Goal: Task Accomplishment & Management: Use online tool/utility

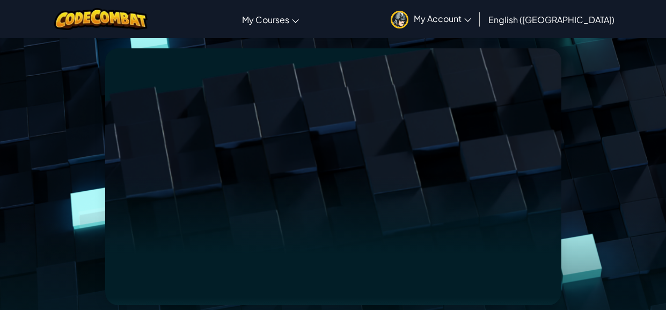
scroll to position [105, 0]
click at [103, 18] on img at bounding box center [101, 19] width 94 height 22
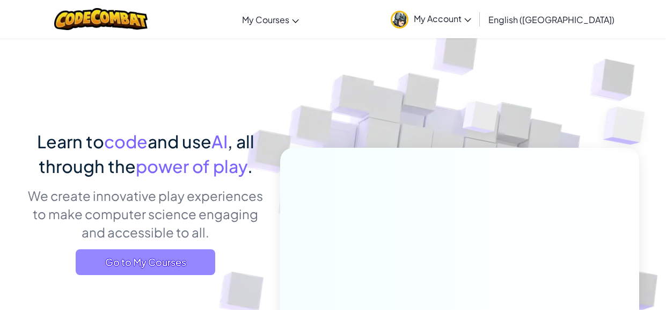
click at [178, 255] on span "Go to My Courses" at bounding box center [146, 262] width 140 height 26
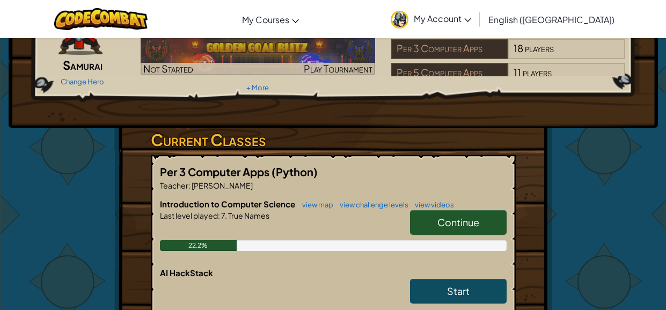
scroll to position [105, 0]
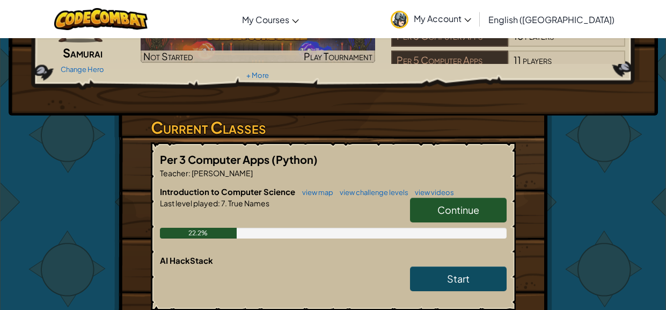
click at [478, 219] on link "Continue" at bounding box center [458, 210] width 97 height 25
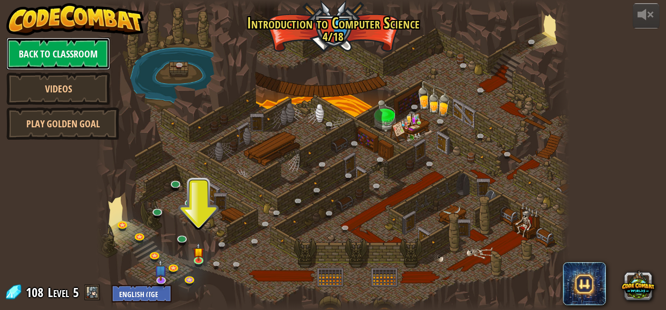
click at [91, 55] on link "Back to Classroom" at bounding box center [58, 54] width 104 height 32
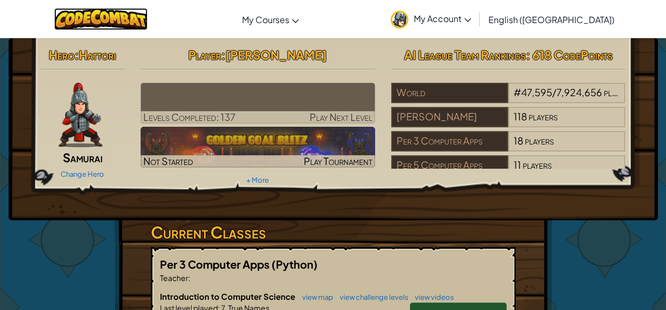
click at [116, 23] on img at bounding box center [101, 19] width 94 height 22
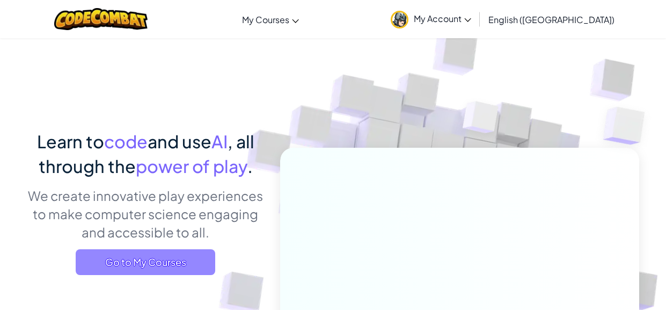
click at [185, 270] on span "Go to My Courses" at bounding box center [146, 262] width 140 height 26
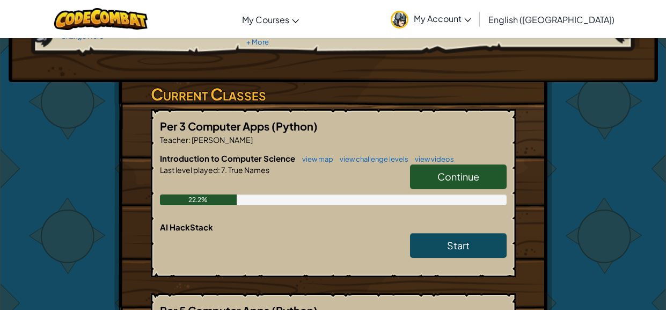
scroll to position [139, 0]
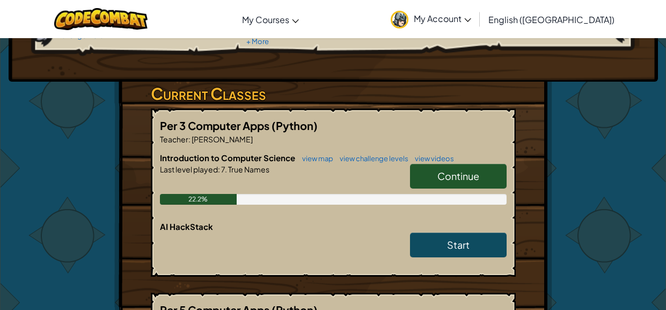
click at [466, 166] on link "Continue" at bounding box center [458, 176] width 97 height 25
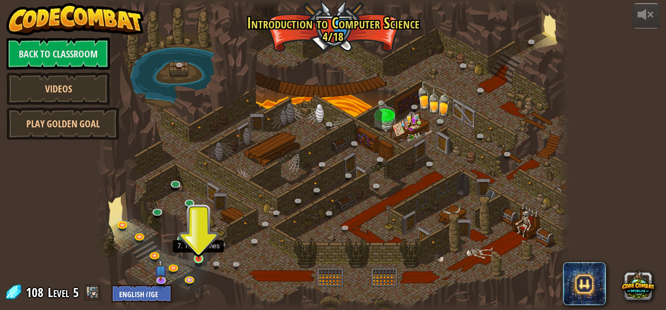
click at [198, 253] on img at bounding box center [198, 247] width 11 height 24
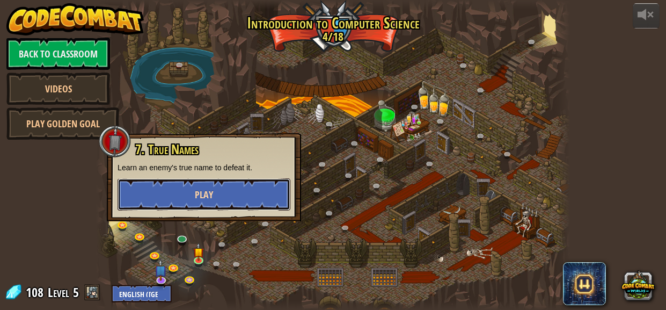
click at [263, 191] on button "Play" at bounding box center [204, 194] width 173 height 32
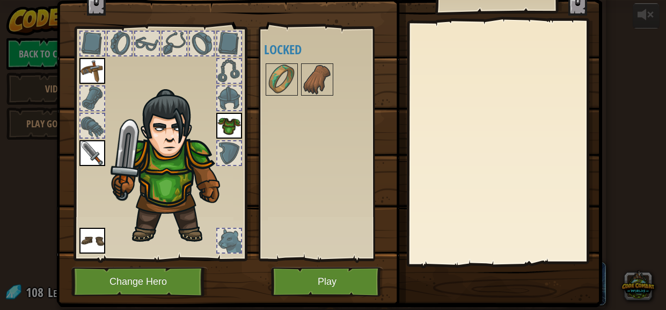
scroll to position [60, 0]
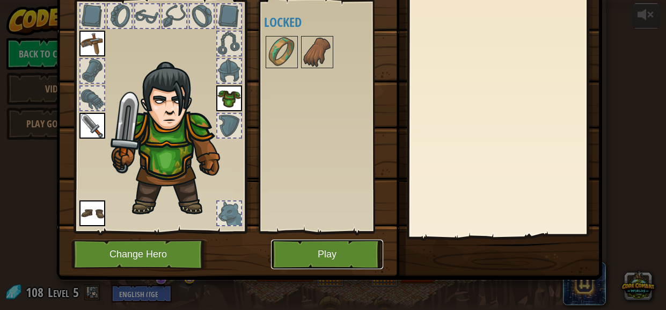
click at [314, 259] on button "Play" at bounding box center [327, 255] width 112 height 30
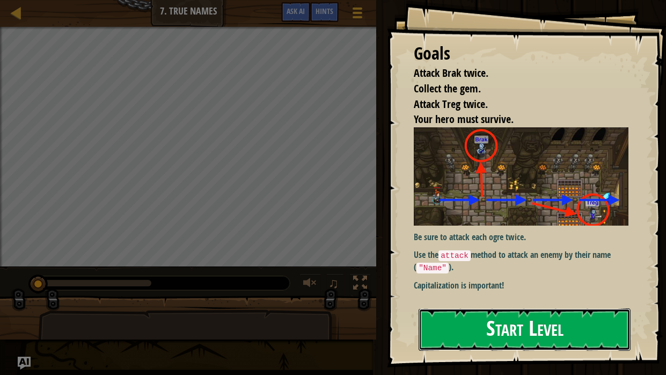
click at [474, 309] on button "Start Level" at bounding box center [525, 329] width 212 height 42
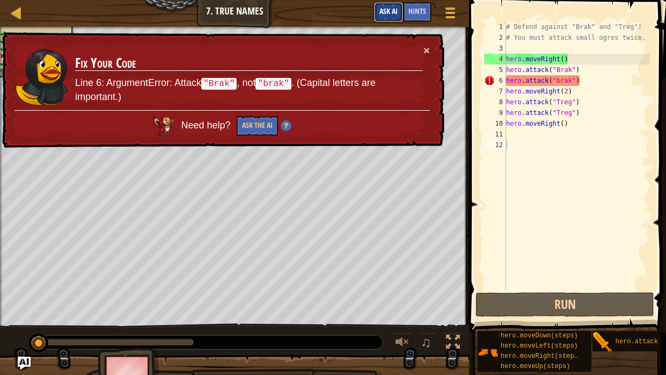
click at [390, 14] on span "Ask AI" at bounding box center [389, 11] width 18 height 10
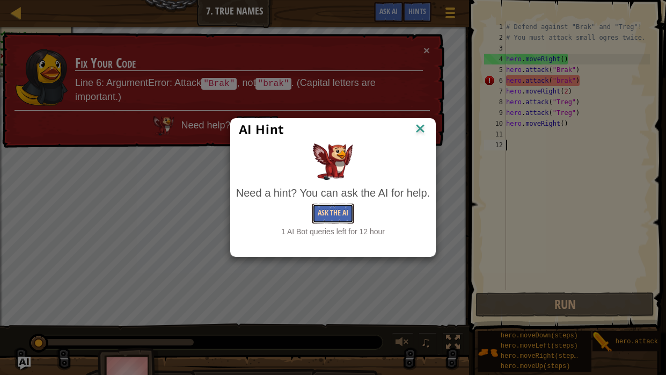
click at [340, 216] on button "Ask the AI" at bounding box center [333, 214] width 41 height 20
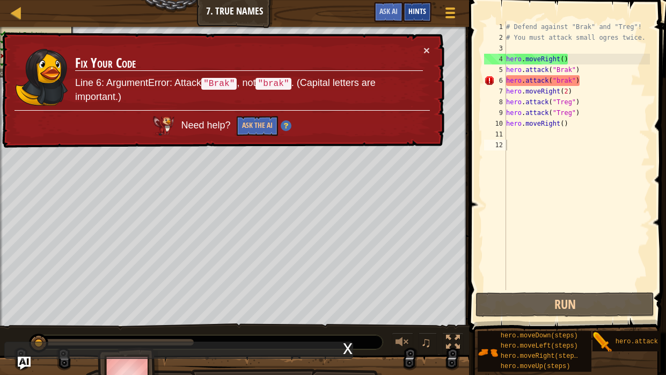
click at [412, 11] on span "Hints" at bounding box center [418, 11] width 18 height 10
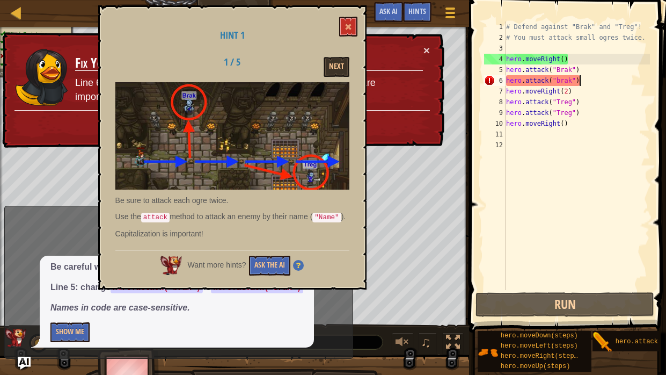
click at [586, 81] on div "# Defend against "Brak" and "Treg"! # You must attack small ogres twice. hero .…" at bounding box center [577, 166] width 146 height 290
click at [585, 98] on div "# Defend against "Brak" and "Treg"! # You must attack small ogres twice. hero .…" at bounding box center [577, 166] width 146 height 290
click at [350, 25] on span at bounding box center [349, 27] width 8 height 8
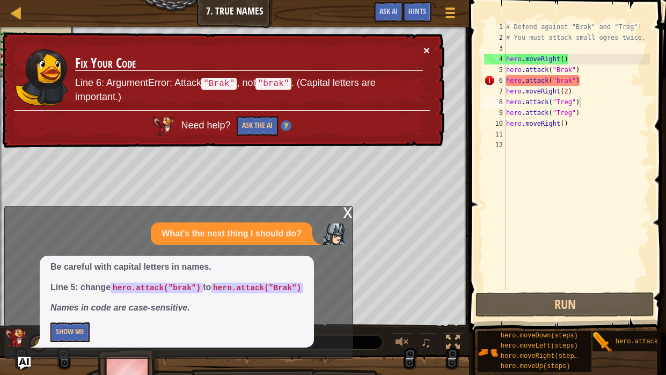
click at [427, 51] on button "×" at bounding box center [427, 50] width 6 height 11
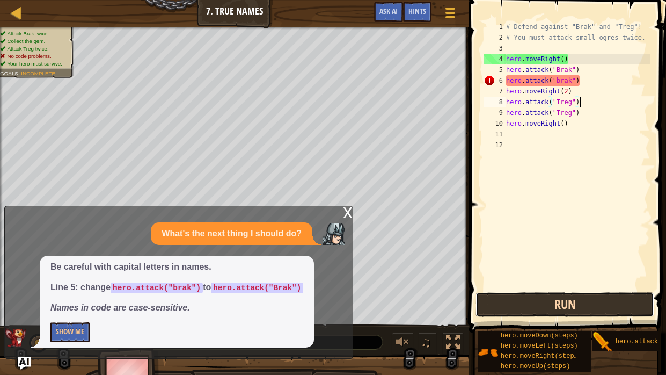
click at [502, 303] on button "Run" at bounding box center [565, 304] width 179 height 25
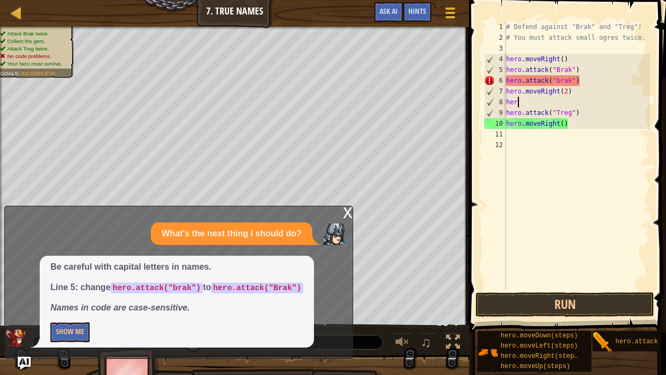
type textarea "h"
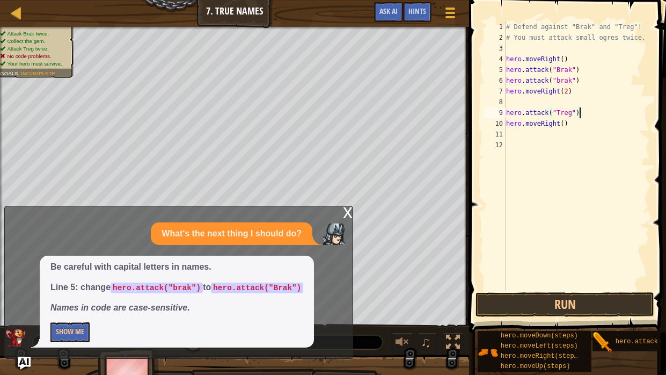
click at [579, 110] on div "# Defend against "Brak" and "Treg"! # You must attack small ogres twice. hero .…" at bounding box center [577, 166] width 146 height 290
type textarea "h"
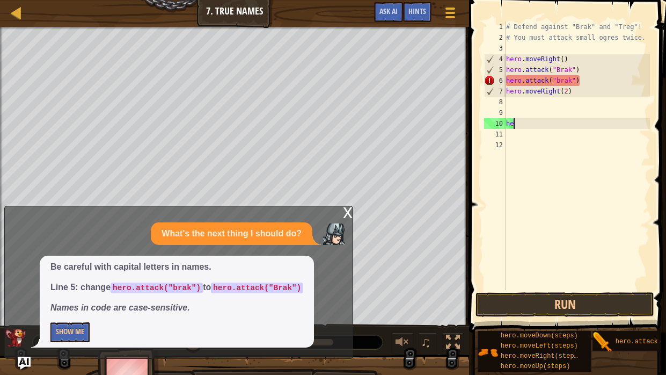
type textarea "h"
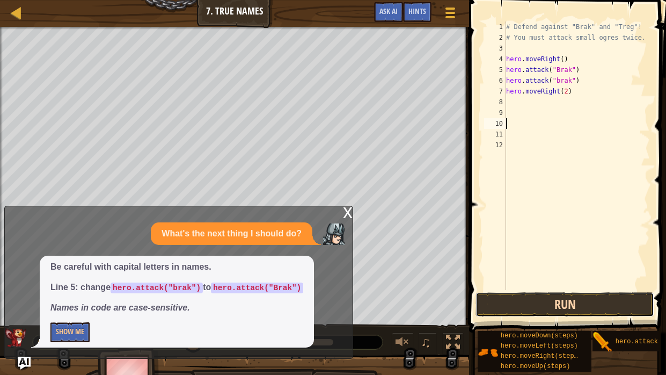
click at [559, 303] on button "Run" at bounding box center [565, 304] width 179 height 25
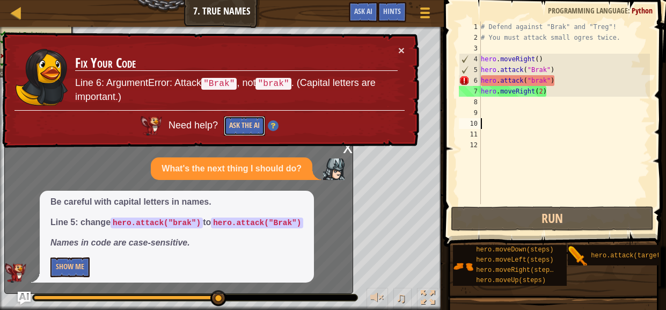
click at [256, 125] on button "Ask the AI" at bounding box center [244, 126] width 41 height 20
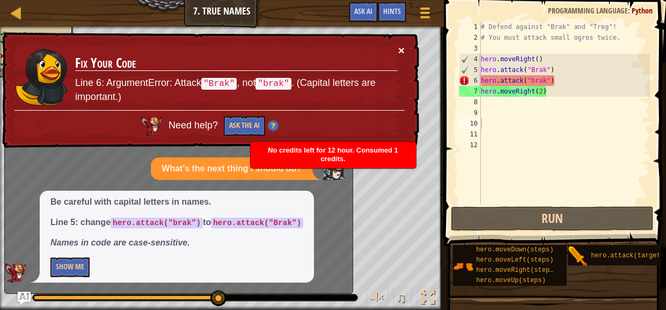
click at [403, 51] on button "×" at bounding box center [401, 50] width 6 height 11
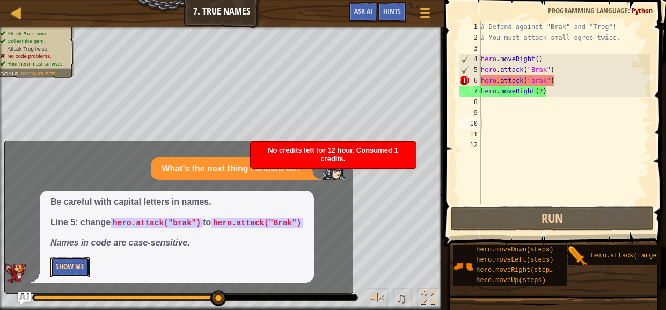
click at [62, 266] on button "Show Me" at bounding box center [69, 267] width 39 height 20
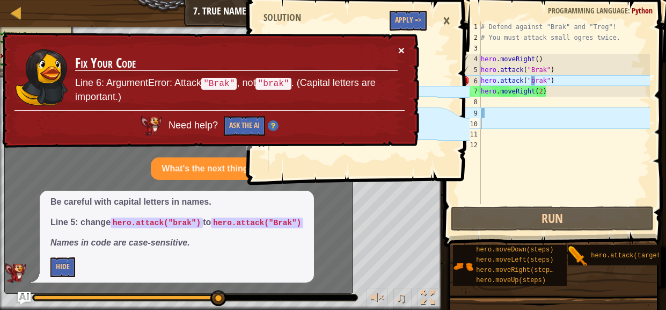
click at [401, 48] on button "×" at bounding box center [401, 50] width 6 height 11
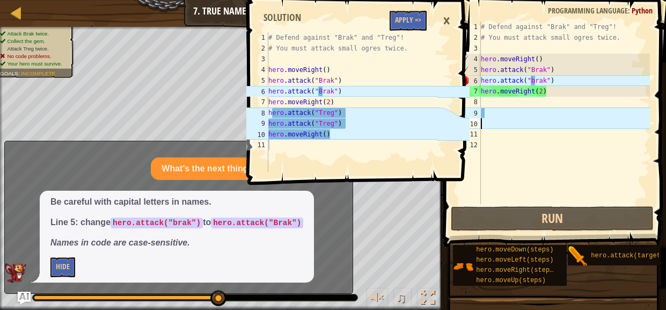
click at [451, 12] on div "×" at bounding box center [447, 21] width 18 height 25
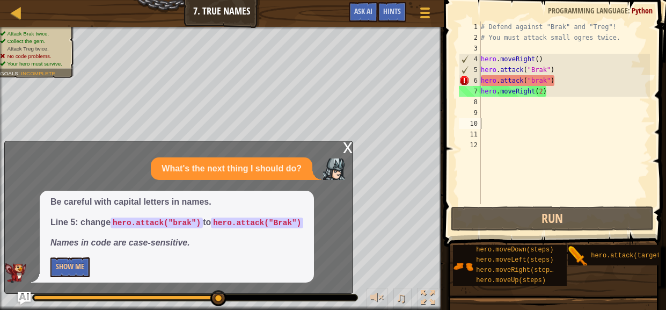
click at [349, 146] on div "x" at bounding box center [348, 146] width 10 height 11
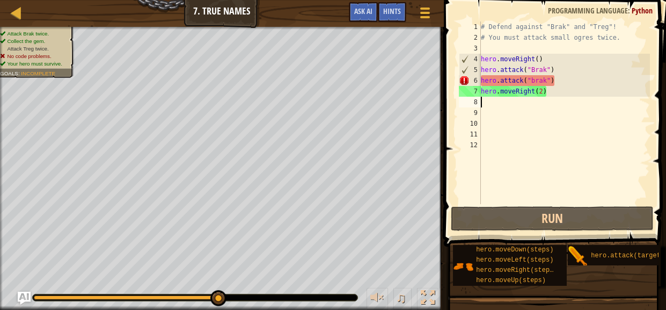
click at [488, 103] on div "# Defend against "Brak" and "Treg"! # You must attack small ogres twice. hero .…" at bounding box center [564, 123] width 171 height 204
click at [563, 77] on div "# Defend against "Brak" and "Treg"! # You must attack small ogres twice. hero .…" at bounding box center [564, 123] width 171 height 204
type textarea "hero.attack("brak")"
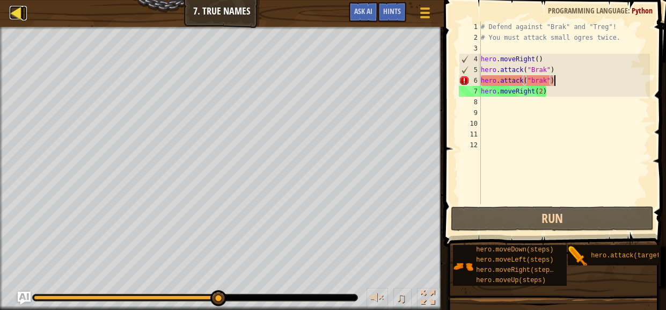
click at [11, 12] on div at bounding box center [16, 12] width 13 height 13
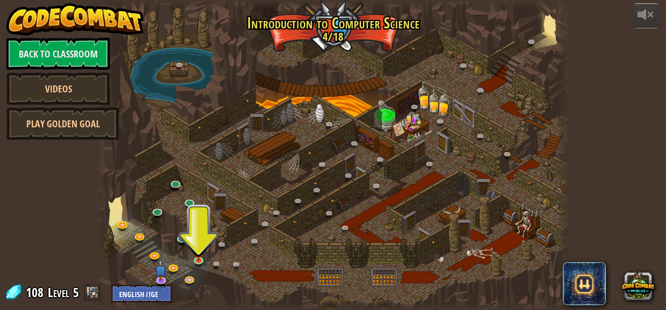
click at [61, 16] on img at bounding box center [74, 19] width 137 height 32
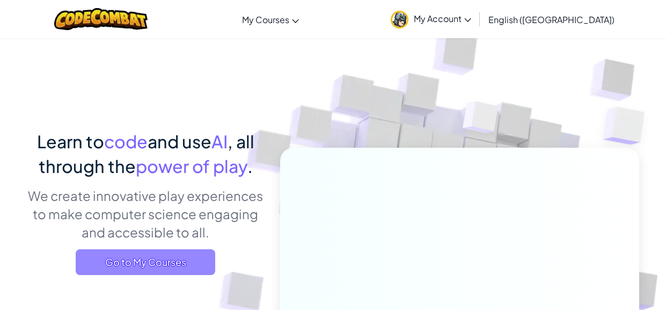
click at [146, 262] on span "Go to My Courses" at bounding box center [146, 262] width 140 height 26
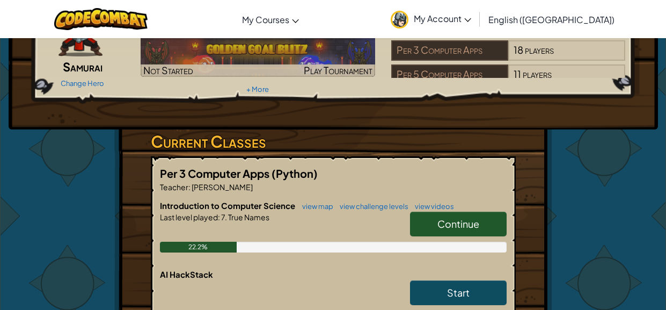
scroll to position [117, 0]
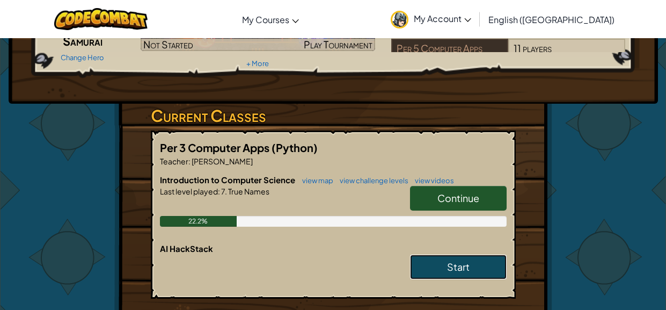
click at [467, 265] on span "Start" at bounding box center [458, 266] width 23 height 12
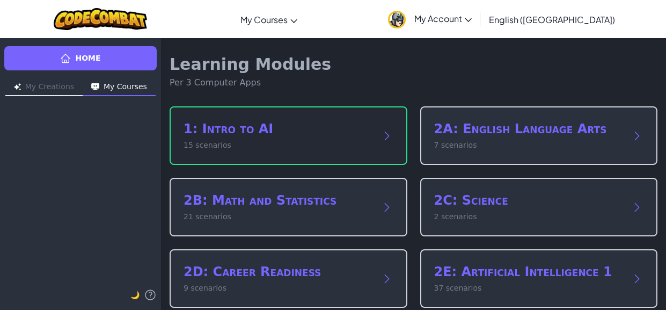
click at [346, 140] on p "15 scenarios" at bounding box center [278, 145] width 188 height 11
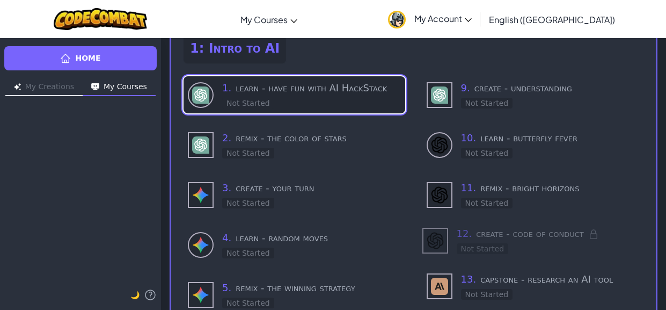
scroll to position [75, 0]
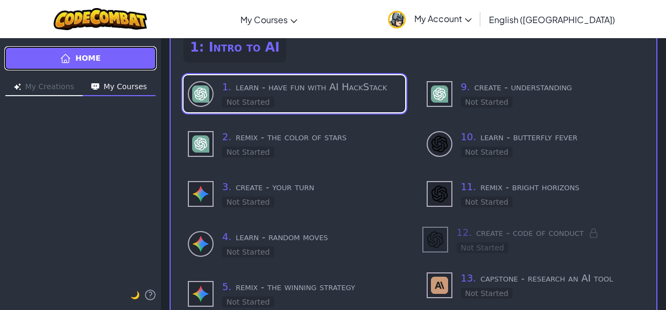
click at [113, 63] on link "Home" at bounding box center [80, 58] width 153 height 24
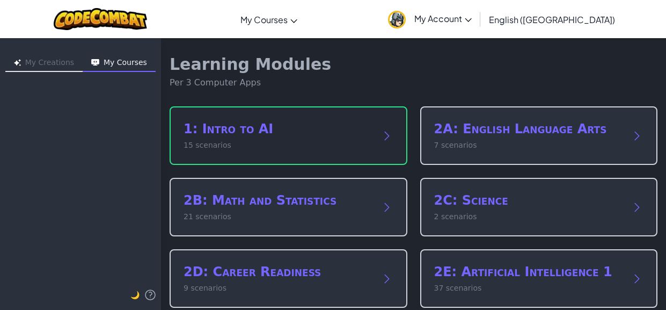
click at [372, 128] on div "1: Intro to AI 15 scenarios" at bounding box center [289, 135] width 238 height 59
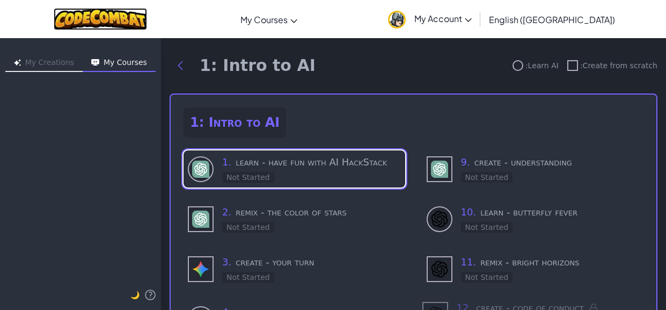
click at [127, 14] on img at bounding box center [101, 19] width 94 height 22
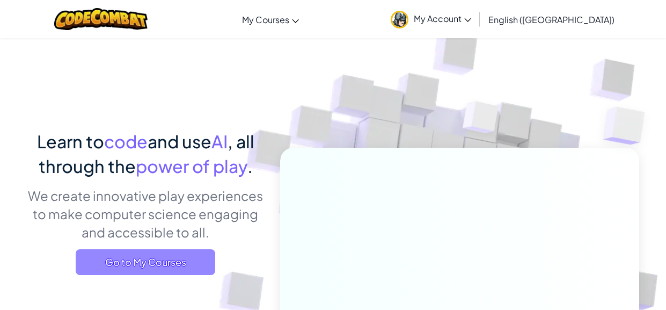
click at [199, 253] on span "Go to My Courses" at bounding box center [146, 262] width 140 height 26
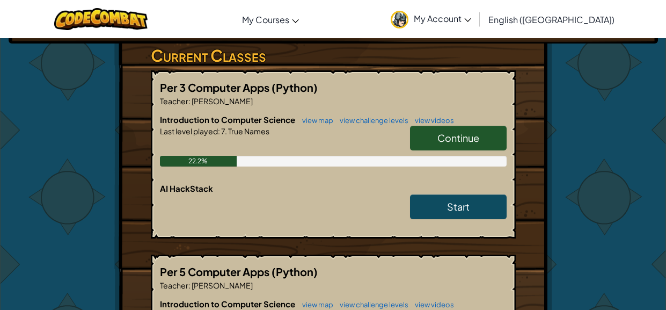
scroll to position [184, 0]
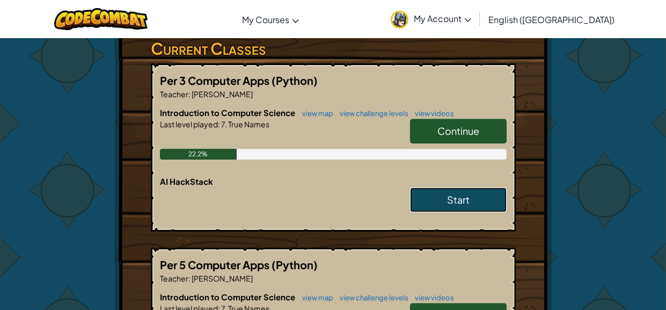
click at [431, 193] on link "Start" at bounding box center [458, 199] width 97 height 25
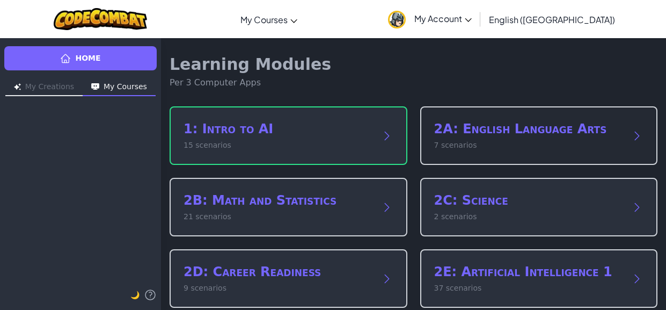
click at [475, 134] on h2 "2A: English Language Arts" at bounding box center [528, 128] width 188 height 17
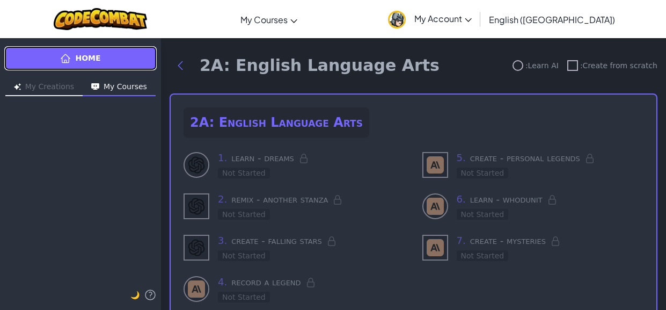
click at [142, 52] on link "Home" at bounding box center [80, 58] width 153 height 24
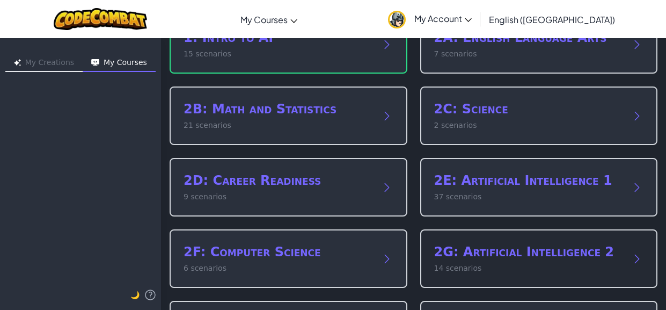
scroll to position [85, 0]
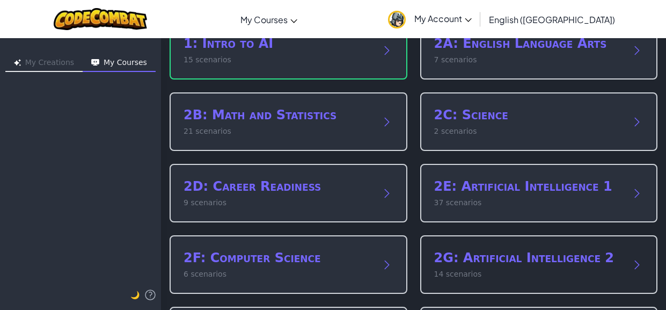
click at [455, 114] on h2 "2C: Science" at bounding box center [528, 114] width 188 height 17
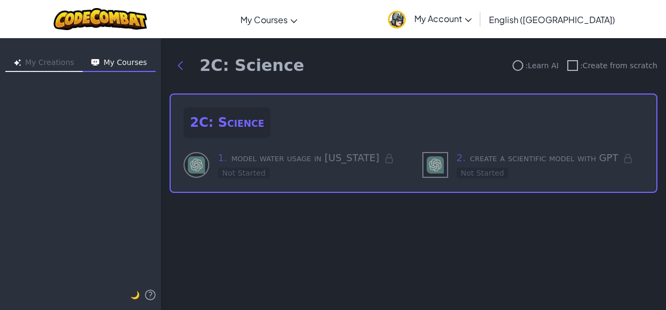
scroll to position [0, 0]
click at [134, 15] on img at bounding box center [101, 19] width 94 height 22
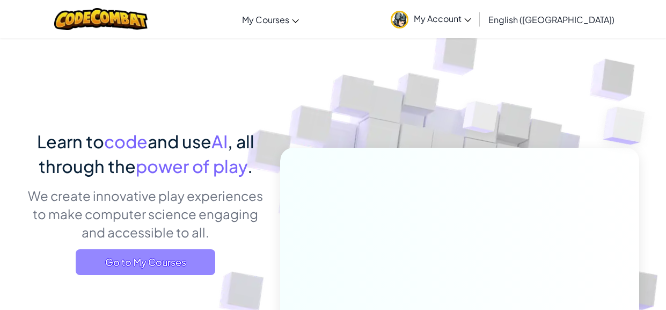
click at [164, 257] on span "Go to My Courses" at bounding box center [146, 262] width 140 height 26
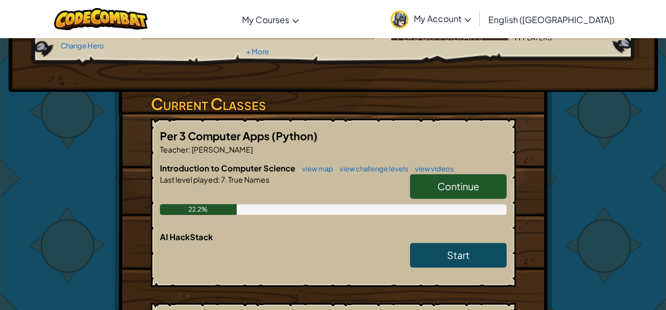
scroll to position [130, 0]
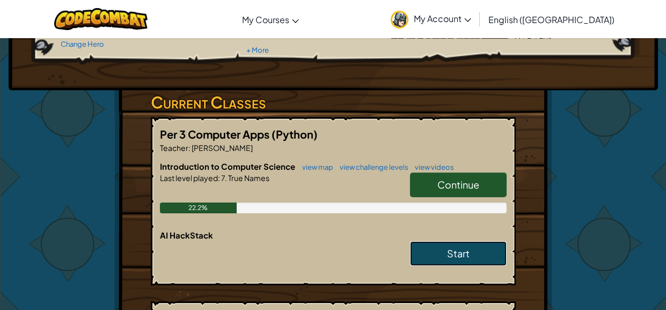
click at [457, 256] on span "Start" at bounding box center [458, 253] width 23 height 12
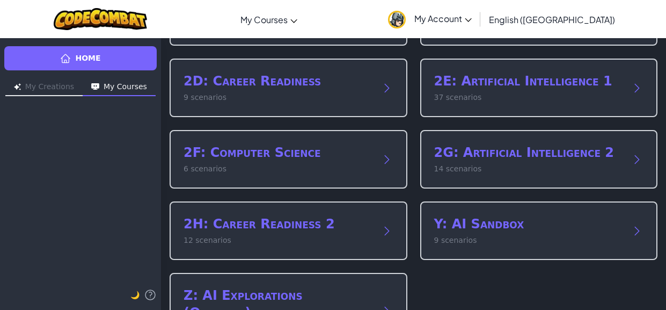
scroll to position [186, 0]
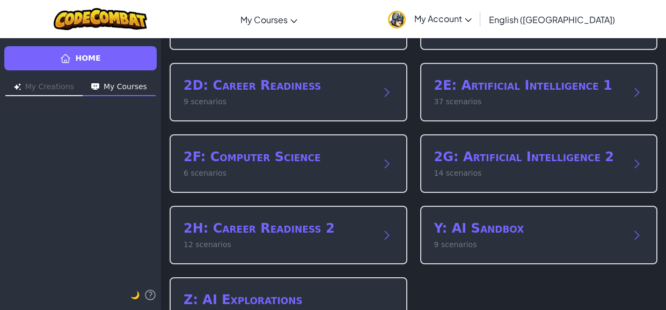
click at [126, 86] on button "My Courses" at bounding box center [119, 87] width 73 height 17
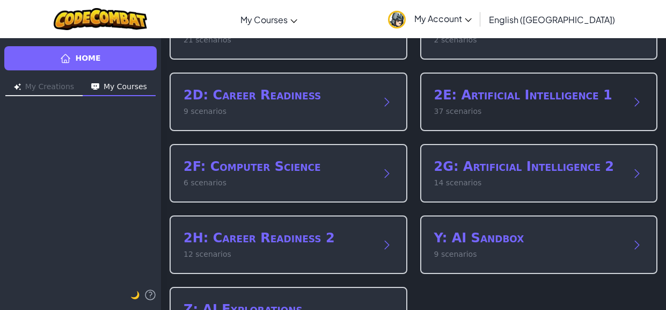
scroll to position [179, 0]
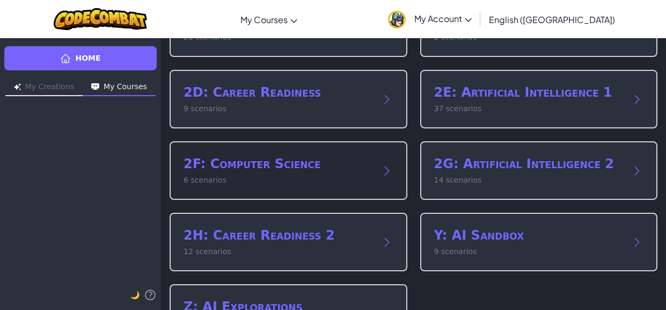
click at [368, 179] on p "6 scenarios" at bounding box center [278, 180] width 188 height 11
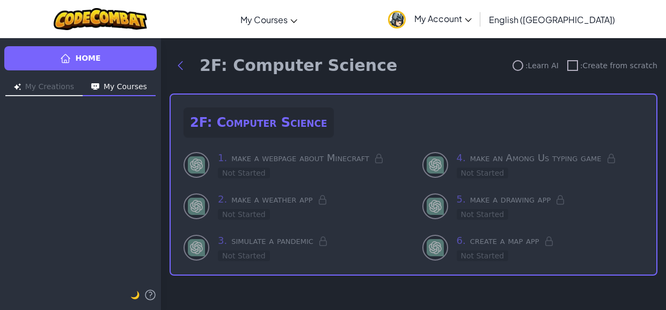
scroll to position [0, 0]
click at [286, 167] on div "1 . make a webpage about Minecraft Not Started" at bounding box center [311, 164] width 187 height 28
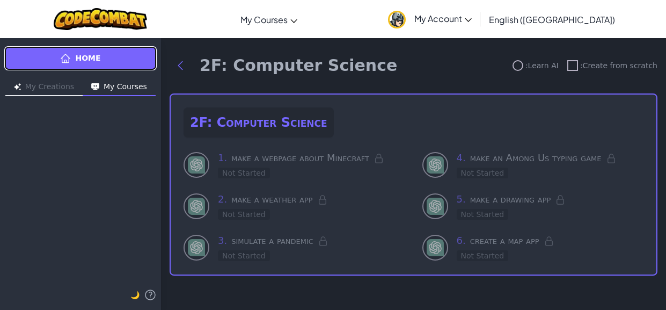
click at [92, 56] on span "Home" at bounding box center [87, 58] width 25 height 11
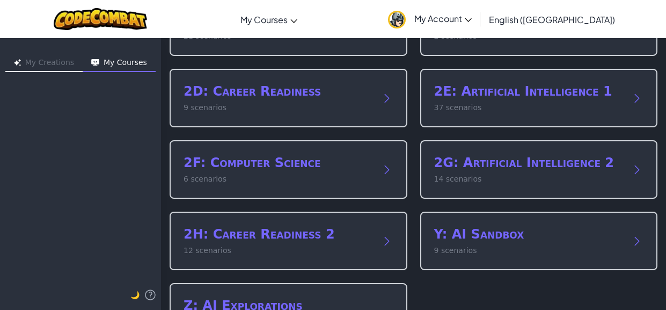
scroll to position [183, 0]
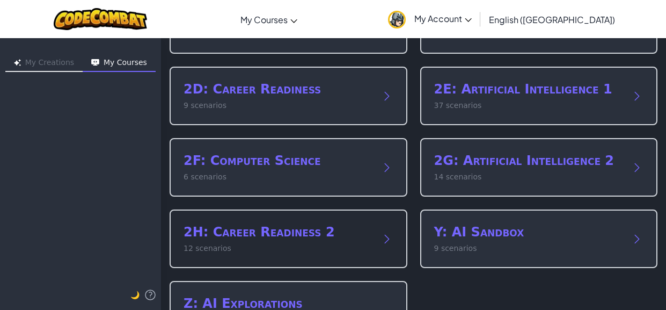
click at [275, 233] on h2 "2H: Career Readiness 2" at bounding box center [278, 231] width 188 height 17
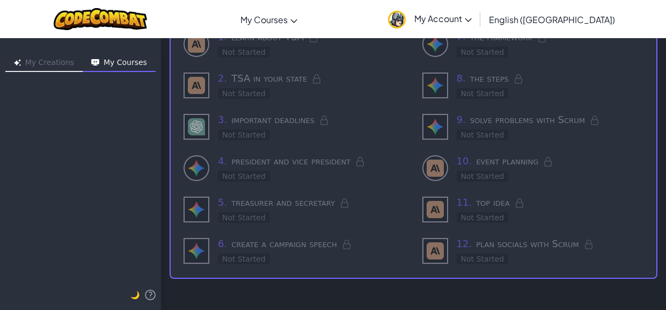
scroll to position [0, 0]
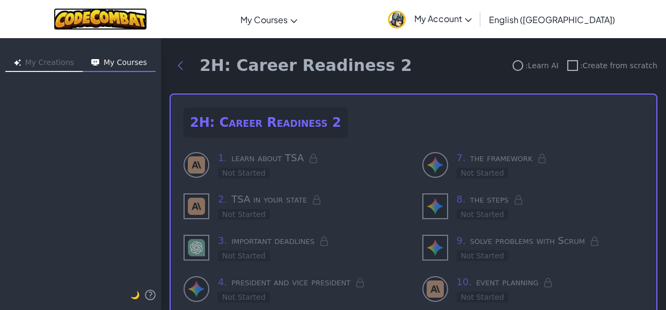
click at [126, 12] on img at bounding box center [101, 19] width 94 height 22
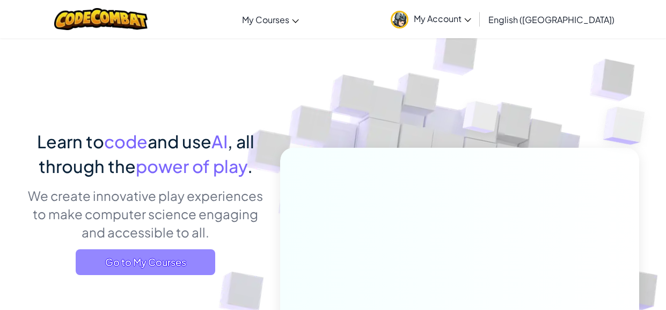
click at [142, 274] on span "Go to My Courses" at bounding box center [146, 262] width 140 height 26
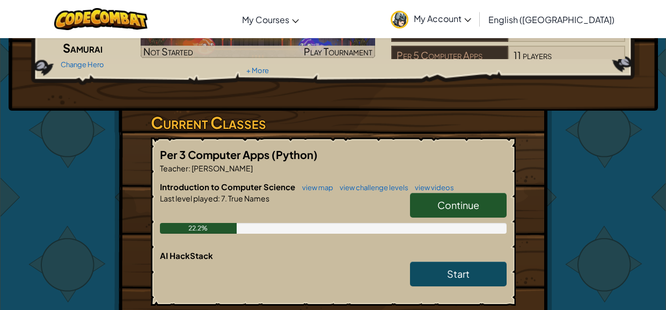
scroll to position [121, 0]
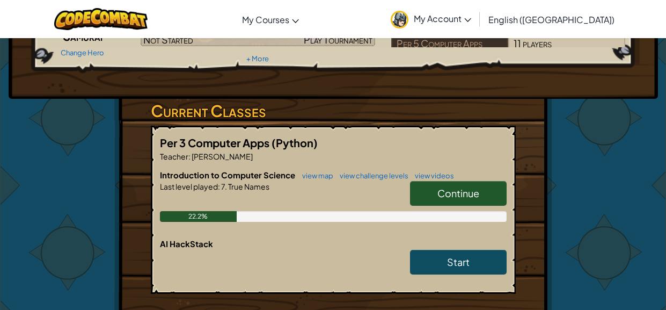
click at [463, 195] on span "Continue" at bounding box center [459, 193] width 42 height 12
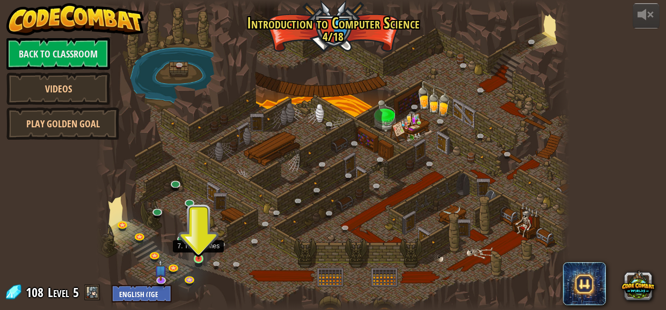
click at [198, 257] on img at bounding box center [198, 247] width 11 height 24
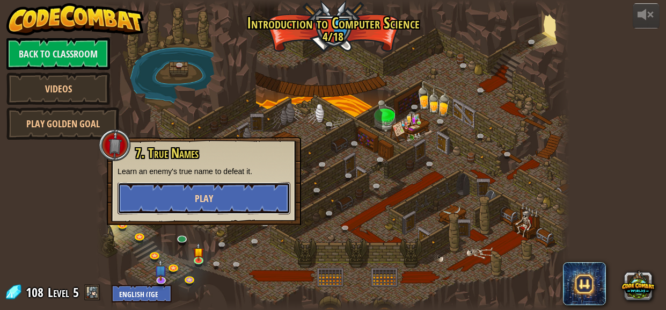
click at [261, 190] on button "Play" at bounding box center [204, 198] width 173 height 32
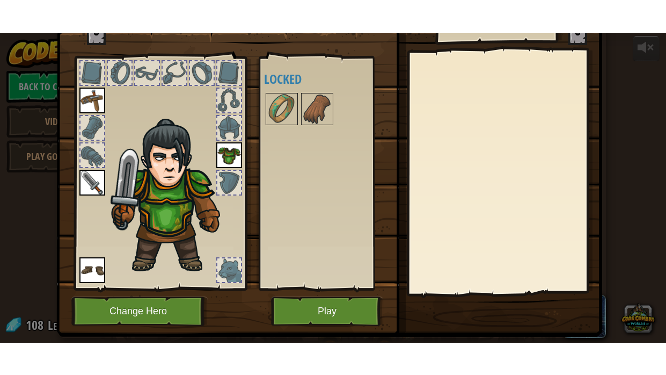
scroll to position [60, 0]
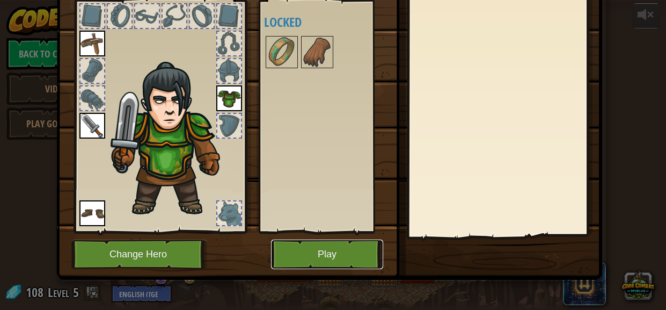
click at [368, 259] on button "Play" at bounding box center [327, 255] width 112 height 30
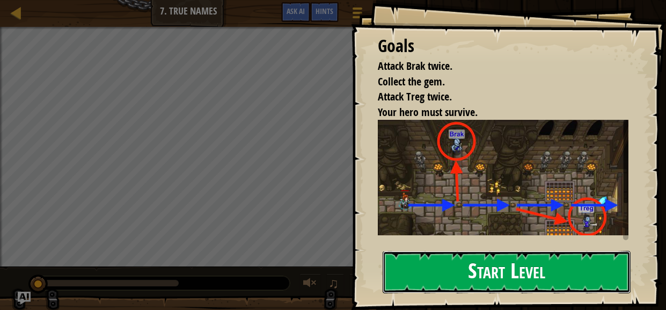
click at [420, 263] on button "Start Level" at bounding box center [507, 272] width 248 height 42
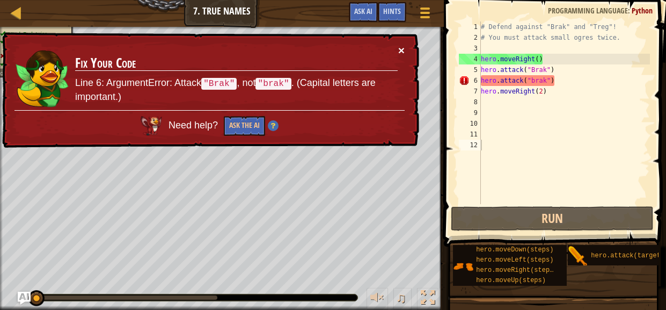
click at [398, 48] on button "×" at bounding box center [401, 50] width 6 height 11
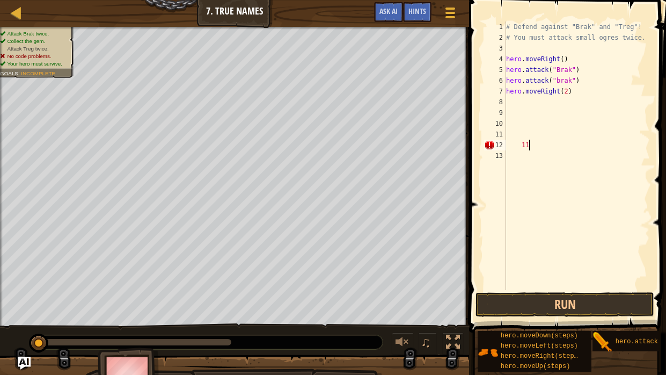
scroll to position [5, 1]
type textarea "1"
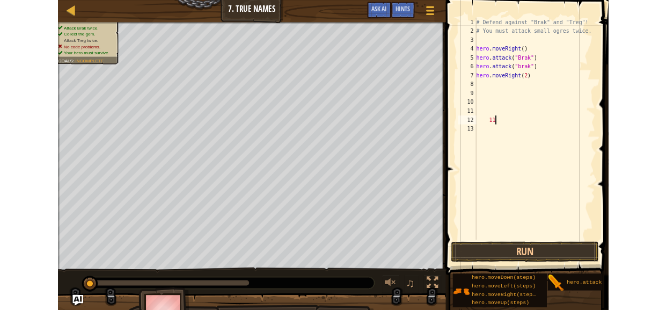
scroll to position [5, 1]
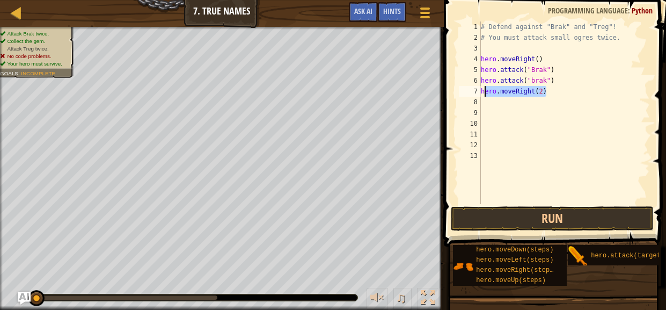
drag, startPoint x: 547, startPoint y: 91, endPoint x: 484, endPoint y: 93, distance: 62.9
click at [484, 93] on div "# Defend against "Brak" and "Treg"! # You must attack small ogres twice. hero .…" at bounding box center [564, 123] width 171 height 204
type textarea "h"
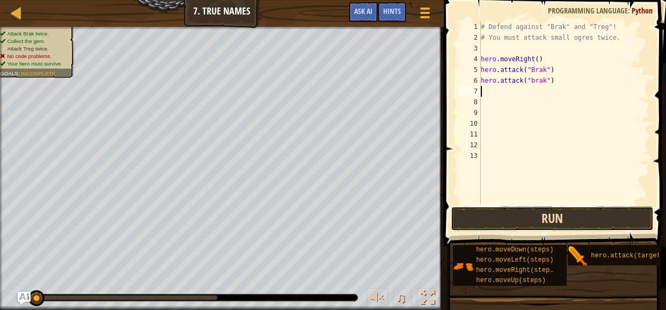
click at [568, 226] on button "Run" at bounding box center [553, 218] width 204 height 25
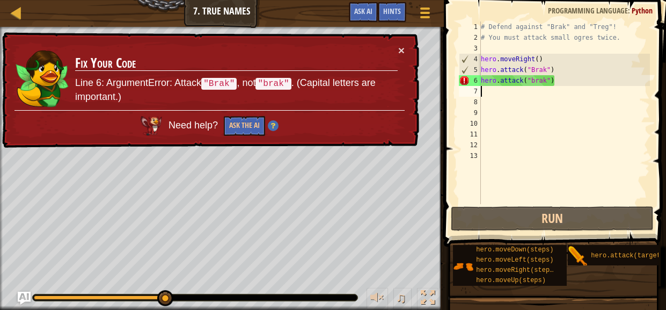
click at [528, 122] on div "# Defend against "Brak" and "Treg"! # You must attack small ogres twice. hero .…" at bounding box center [564, 123] width 171 height 204
click at [273, 123] on img at bounding box center [273, 125] width 11 height 11
click at [483, 90] on div "# Defend against "Brak" and "Treg"! # You must attack small ogres twice. hero .…" at bounding box center [564, 123] width 171 height 204
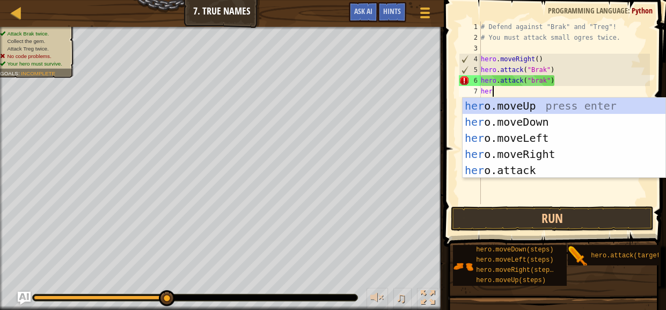
type textarea "hero"
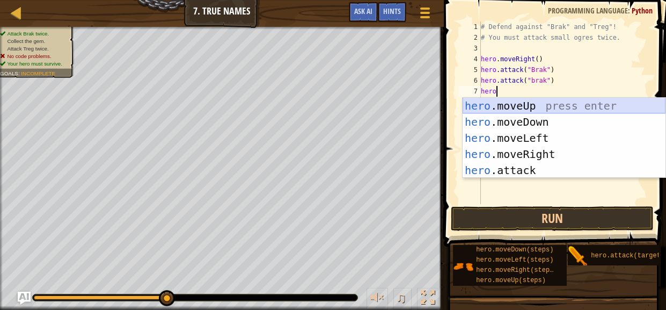
click at [540, 100] on div "hero .moveUp press enter hero .moveDown press enter hero .moveLeft press enter …" at bounding box center [564, 154] width 203 height 113
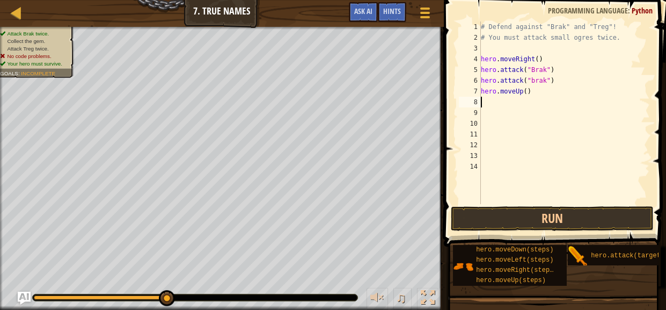
scroll to position [5, 0]
click at [518, 220] on button "Run" at bounding box center [553, 218] width 204 height 25
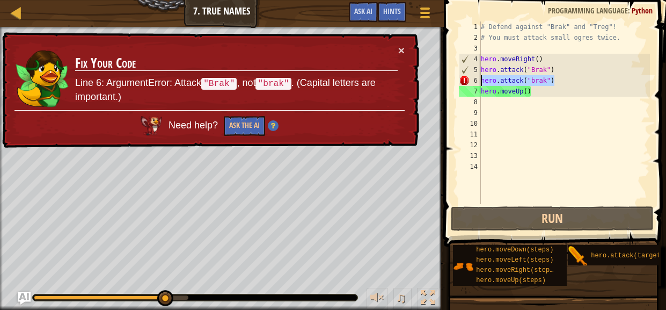
drag, startPoint x: 555, startPoint y: 83, endPoint x: 482, endPoint y: 82, distance: 73.6
click at [482, 82] on div "# Defend against "Brak" and "Treg"! # You must attack small ogres twice. hero .…" at bounding box center [564, 123] width 171 height 204
type textarea "hero.attack("brak")"
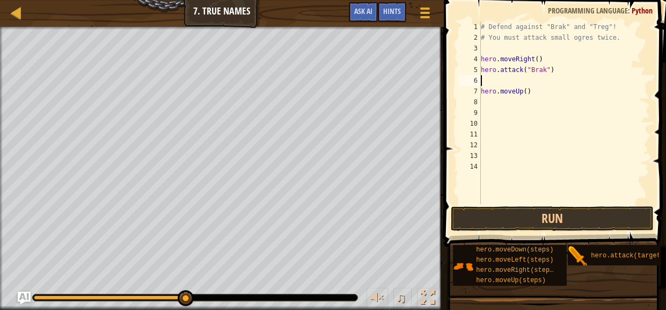
click at [559, 70] on div "# Defend against "Brak" and "Treg"! # You must attack small ogres twice. hero .…" at bounding box center [564, 123] width 171 height 204
click at [562, 226] on button "Run" at bounding box center [553, 218] width 204 height 25
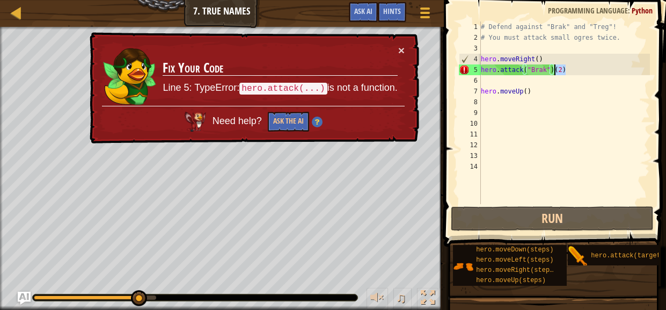
drag, startPoint x: 567, startPoint y: 69, endPoint x: 554, endPoint y: 68, distance: 13.4
click at [554, 68] on div "# Defend against "Brak" and "Treg"! # You must attack small ogres twice. hero .…" at bounding box center [564, 123] width 171 height 204
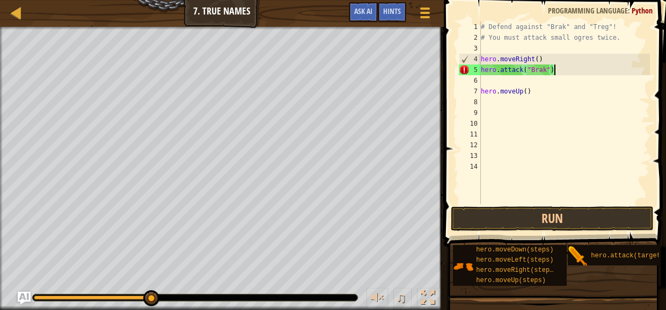
scroll to position [5, 5]
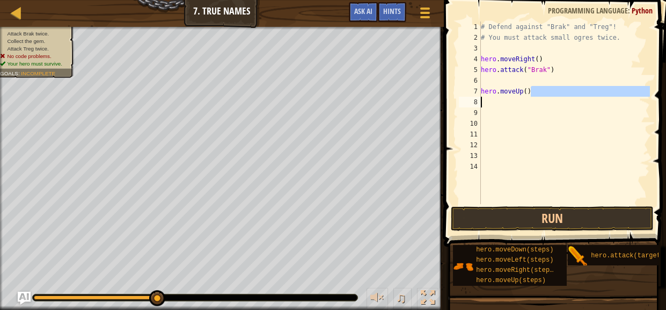
drag, startPoint x: 537, startPoint y: 93, endPoint x: 462, endPoint y: 101, distance: 75.6
click at [462, 101] on div "hero.attack("Brak") 1 2 3 4 5 6 7 8 9 10 11 12 13 14 # Defend against "Brak" an…" at bounding box center [553, 112] width 193 height 183
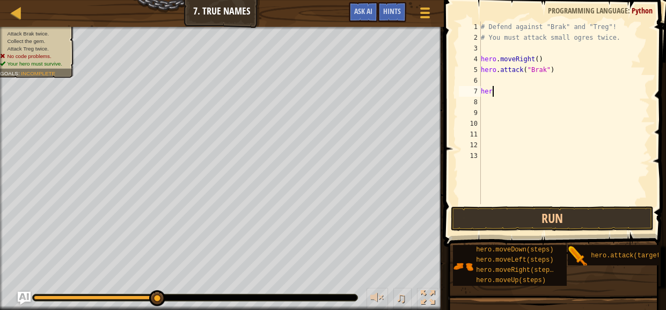
scroll to position [5, 0]
type textarea "h"
click at [503, 220] on button "Run" at bounding box center [553, 218] width 204 height 25
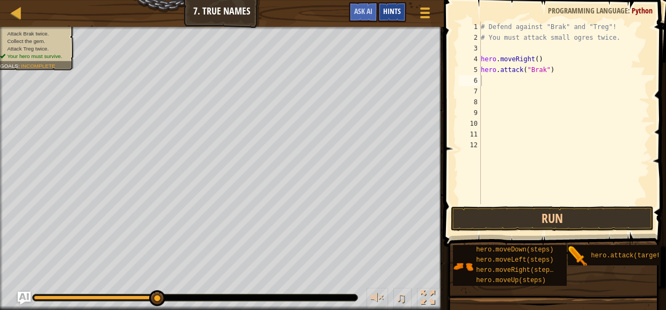
click at [397, 17] on div "Hints" at bounding box center [392, 12] width 28 height 20
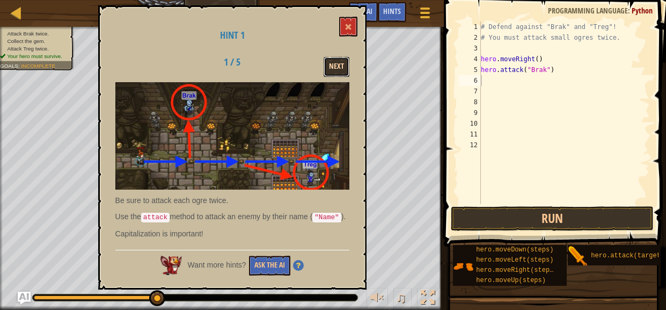
click at [339, 64] on button "Next" at bounding box center [337, 67] width 26 height 20
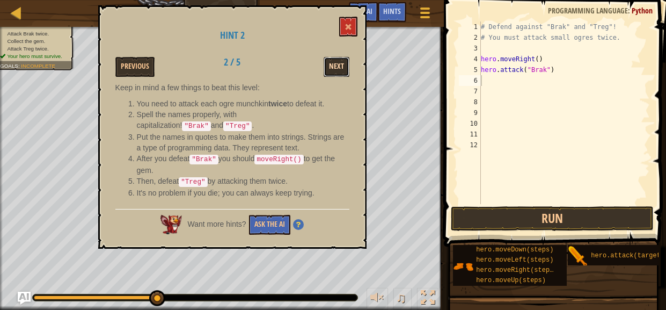
click at [339, 65] on button "Next" at bounding box center [337, 67] width 26 height 20
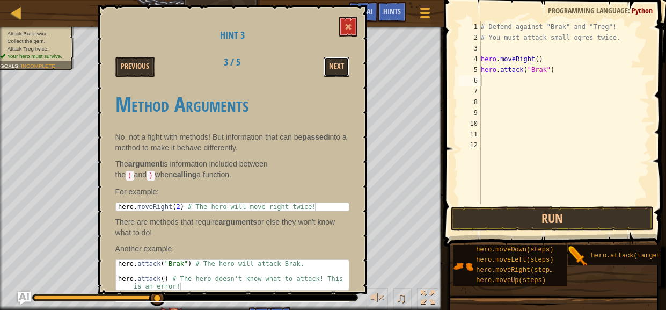
click at [339, 65] on button "Next" at bounding box center [337, 67] width 26 height 20
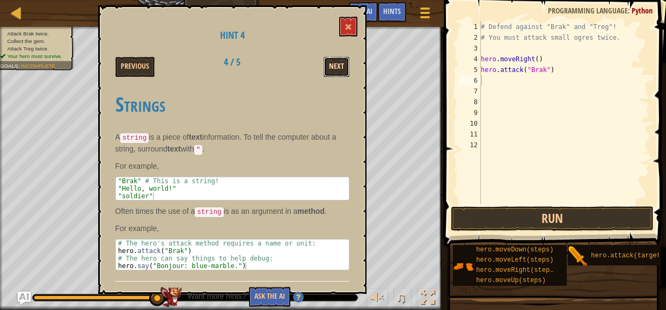
click at [339, 66] on button "Next" at bounding box center [337, 67] width 26 height 20
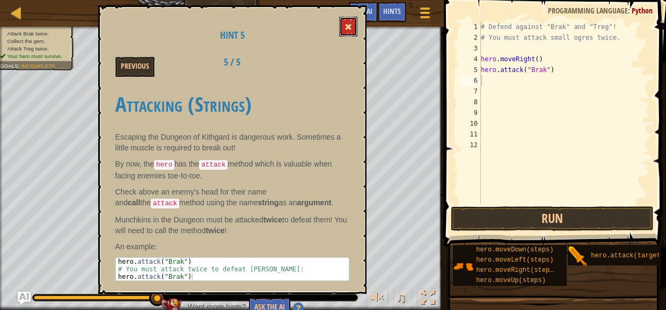
click at [346, 32] on button at bounding box center [348, 27] width 18 height 20
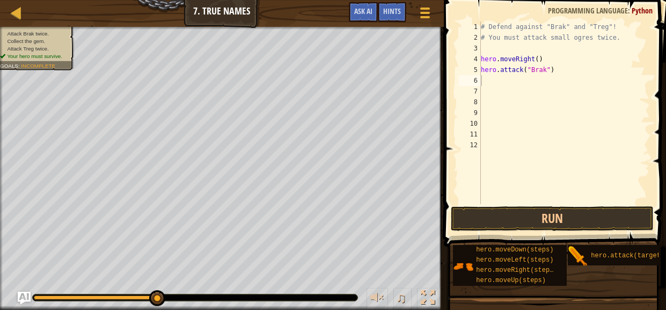
click at [523, 67] on div "# Defend against "Brak" and "Treg"! # You must attack small ogres twice. hero .…" at bounding box center [564, 123] width 171 height 204
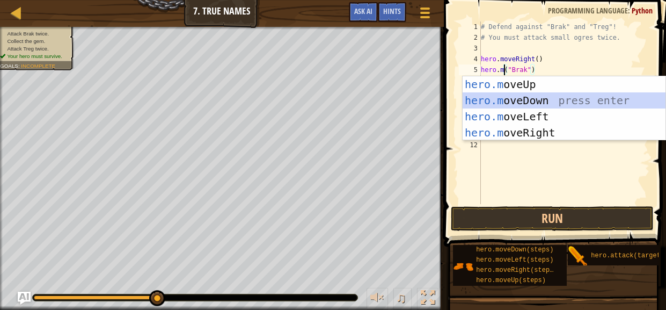
click at [547, 100] on div "hero.m oveUp press enter hero.m oveDown press enter hero.m oveLeft press enter …" at bounding box center [564, 124] width 203 height 97
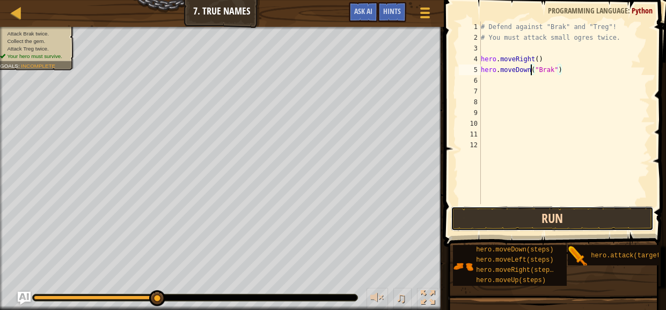
click at [581, 221] on button "Run" at bounding box center [553, 218] width 204 height 25
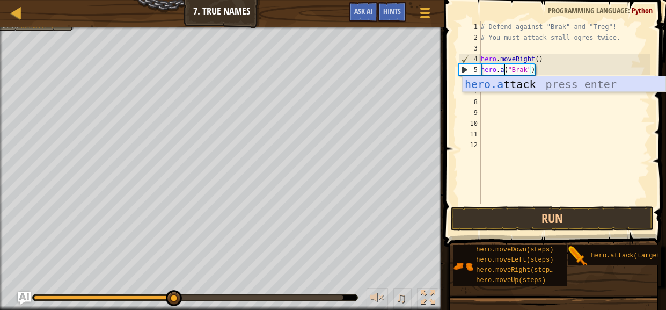
click at [533, 86] on div "hero.a ttack press enter" at bounding box center [564, 100] width 203 height 48
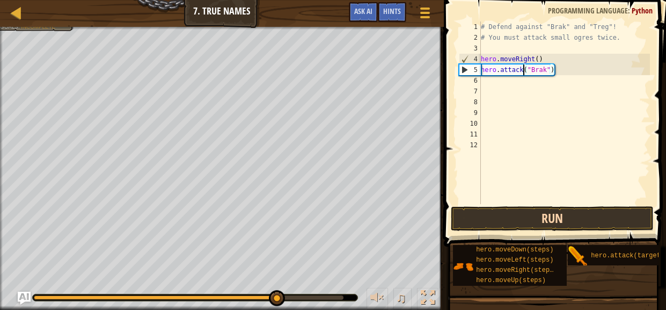
type textarea "hero.attack("Brak")"
click at [548, 219] on button "Run" at bounding box center [553, 218] width 204 height 25
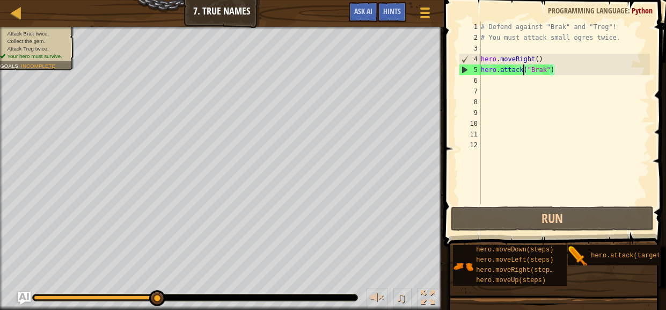
click at [500, 83] on div "# Defend against "Brak" and "Treg"! # You must attack small ogres twice. hero .…" at bounding box center [564, 123] width 171 height 204
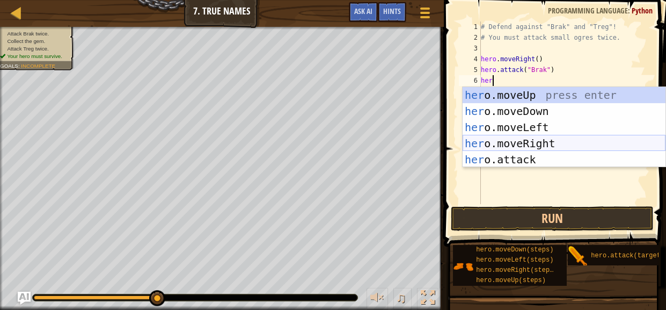
scroll to position [5, 0]
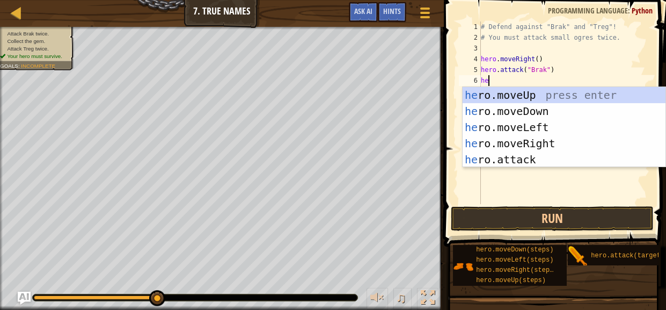
type textarea "h"
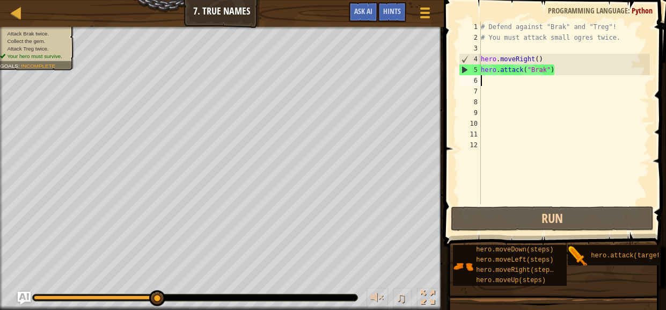
drag, startPoint x: 156, startPoint y: 300, endPoint x: 209, endPoint y: 302, distance: 52.7
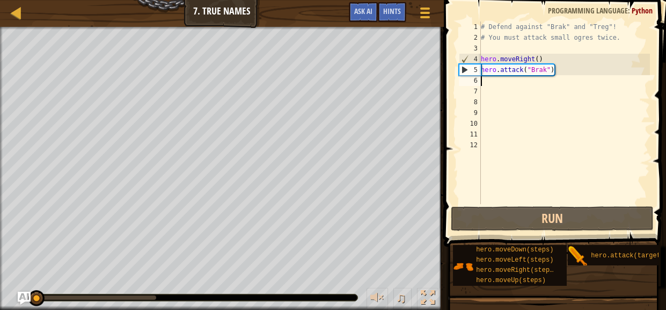
drag, startPoint x: 157, startPoint y: 300, endPoint x: 0, endPoint y: 309, distance: 157.0
click at [0, 309] on div "♫" at bounding box center [222, 295] width 444 height 32
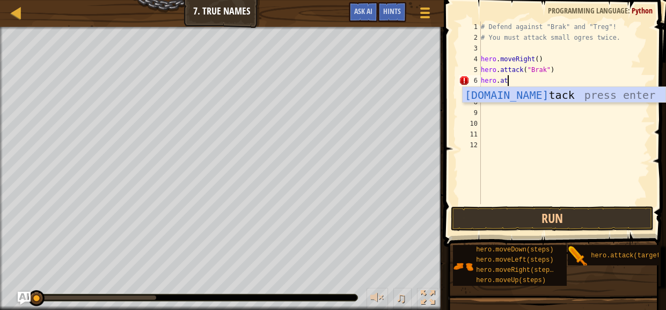
scroll to position [5, 2]
click at [527, 96] on div "[DOMAIN_NAME] tack press enter" at bounding box center [564, 111] width 203 height 48
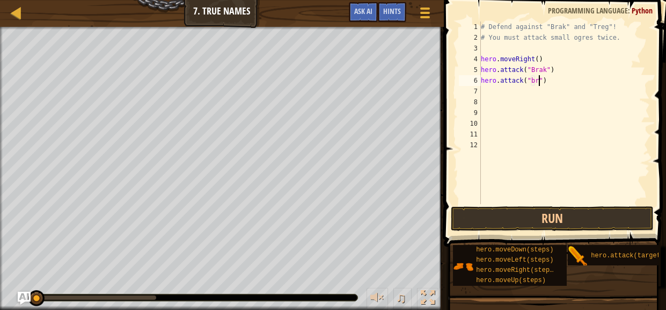
scroll to position [5, 5]
type textarea "hero.attack("brak")"
click at [489, 97] on div "# Defend against "Brak" and "Treg"! # You must attack small ogres twice. hero .…" at bounding box center [564, 123] width 171 height 204
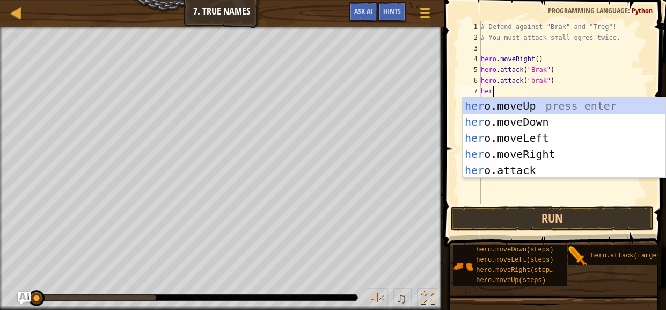
scroll to position [5, 0]
click at [565, 171] on div "her o.moveUp press enter her o.moveDown press enter her o.moveLeft press enter …" at bounding box center [564, 154] width 203 height 113
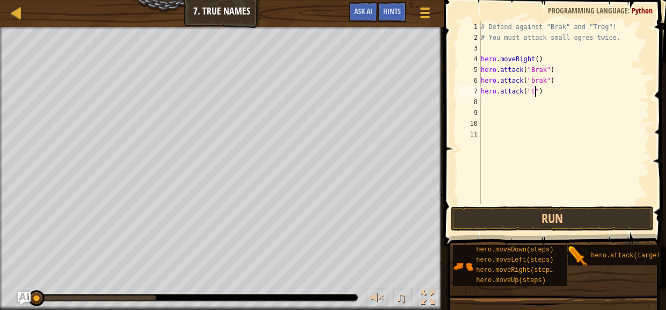
scroll to position [5, 5]
type textarea "hero.attack("treg")"
drag, startPoint x: 562, startPoint y: 90, endPoint x: 479, endPoint y: 89, distance: 82.7
click at [479, 89] on div "hero.attack("treg") 1 2 3 4 5 6 7 8 9 10 11 # Defend against "Brak" and "Treg"!…" at bounding box center [553, 112] width 193 height 183
click at [488, 99] on div "# Defend against "Brak" and "Treg"! # You must attack small ogres twice. hero .…" at bounding box center [564, 123] width 171 height 204
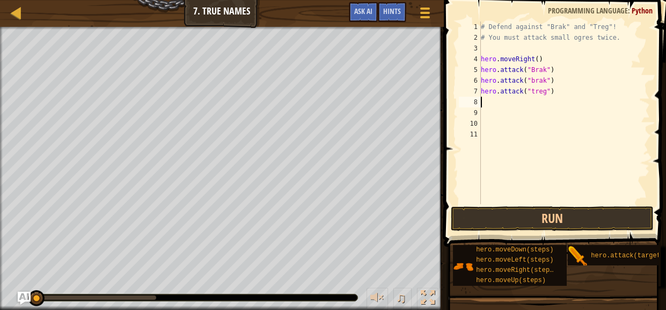
scroll to position [5, 0]
paste textarea "hero.attack("treg")"
type textarea "hero.attack("treg")"
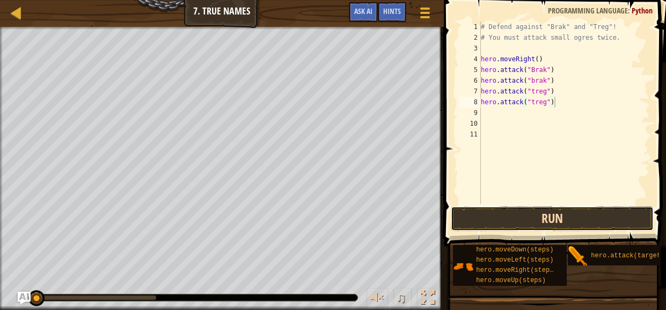
click at [593, 216] on button "Run" at bounding box center [553, 218] width 204 height 25
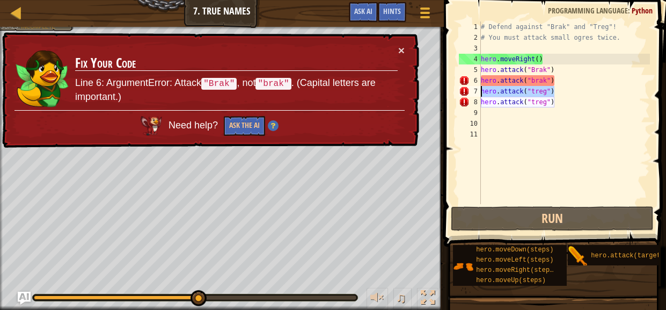
drag, startPoint x: 562, startPoint y: 96, endPoint x: 481, endPoint y: 96, distance: 81.6
click at [481, 96] on div "hero.attack("treg") 1 2 3 4 5 6 7 8 9 10 11 # Defend against "Brak" and "Treg"!…" at bounding box center [553, 112] width 193 height 183
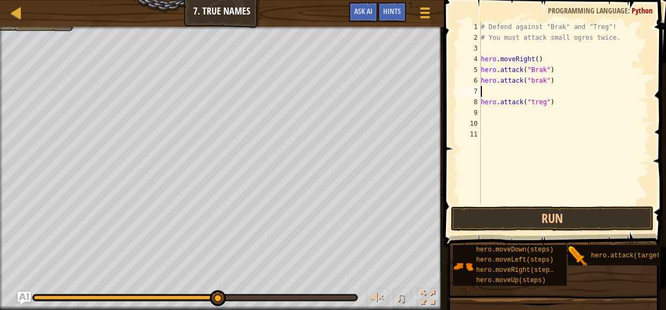
click at [504, 100] on div "# Defend against "Brak" and "Treg"! # You must attack small ogres twice. hero .…" at bounding box center [564, 123] width 171 height 204
click at [496, 101] on div "# Defend against "Brak" and "Treg"! # You must attack small ogres twice. hero .…" at bounding box center [564, 123] width 171 height 204
type textarea ".("treg")"
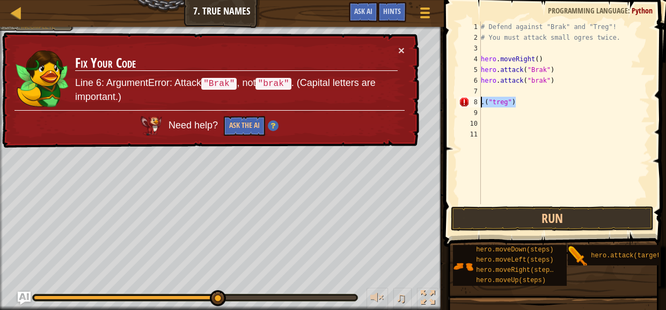
drag, startPoint x: 520, startPoint y: 100, endPoint x: 365, endPoint y: 103, distance: 155.7
click at [365, 103] on div "Map Introduction to Computer Science 7. True Names Game Menu Done Hints Ask AI …" at bounding box center [333, 155] width 666 height 310
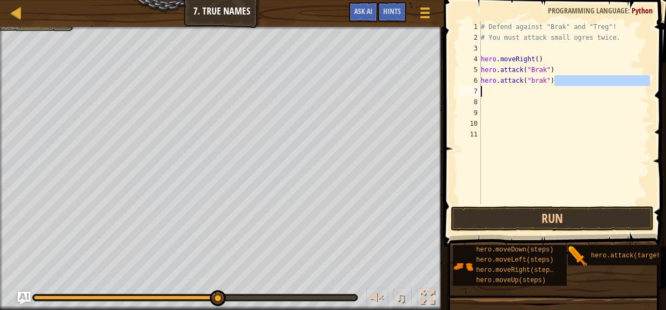
drag, startPoint x: 557, startPoint y: 83, endPoint x: 490, endPoint y: 83, distance: 67.7
click at [490, 83] on div "# Defend against "Brak" and "Treg"! # You must attack small ogres twice. hero .…" at bounding box center [564, 123] width 171 height 204
type textarea "hero.attack("brak")"
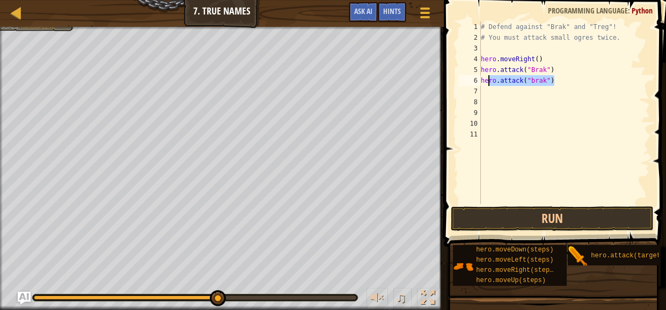
click at [530, 114] on div "# Defend against "Brak" and "Treg"! # You must attack small ogres twice. hero .…" at bounding box center [564, 123] width 171 height 204
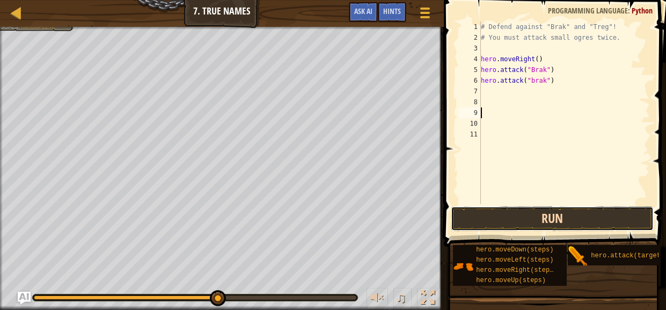
click at [568, 229] on button "Run" at bounding box center [553, 218] width 204 height 25
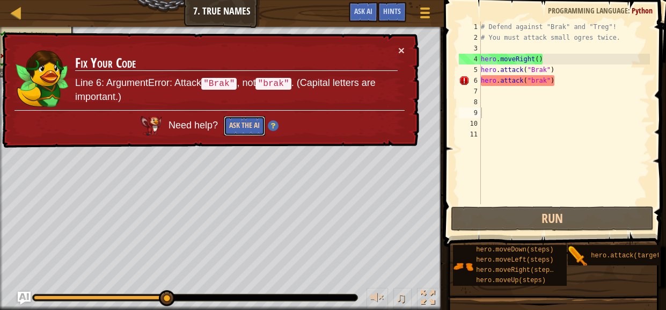
click at [251, 123] on button "Ask the AI" at bounding box center [244, 126] width 41 height 20
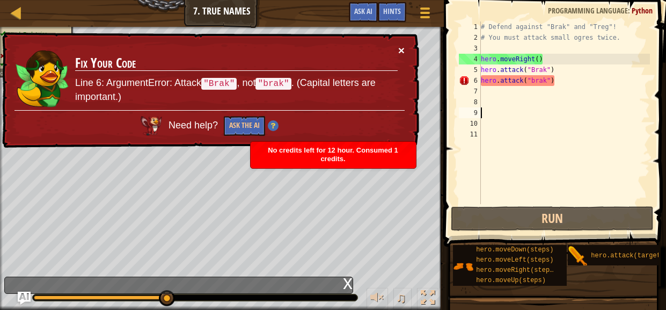
click at [399, 49] on button "×" at bounding box center [401, 50] width 6 height 11
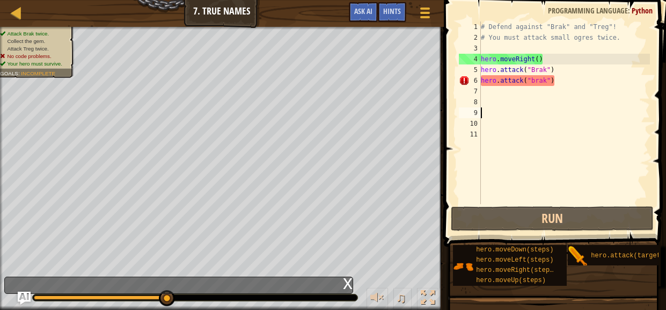
click at [486, 90] on div "# Defend against "Brak" and "Treg"! # You must attack small ogres twice. hero .…" at bounding box center [564, 123] width 171 height 204
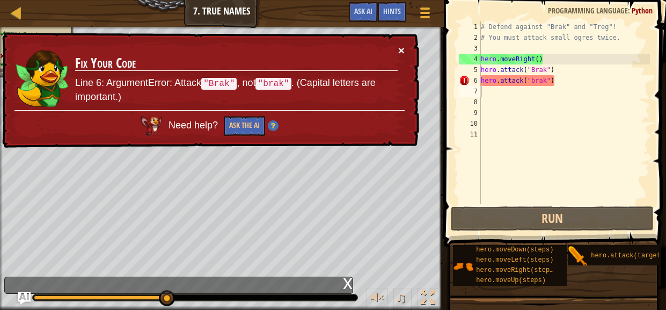
click at [403, 49] on button "×" at bounding box center [401, 50] width 6 height 11
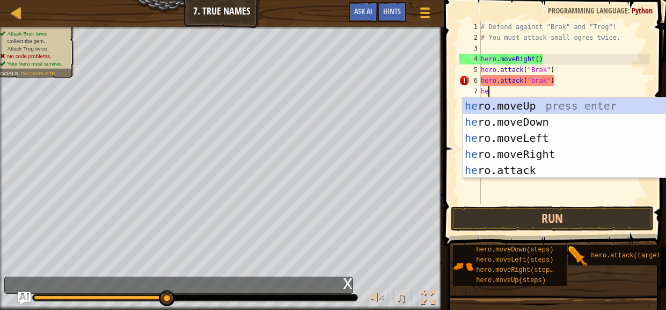
type textarea "her"
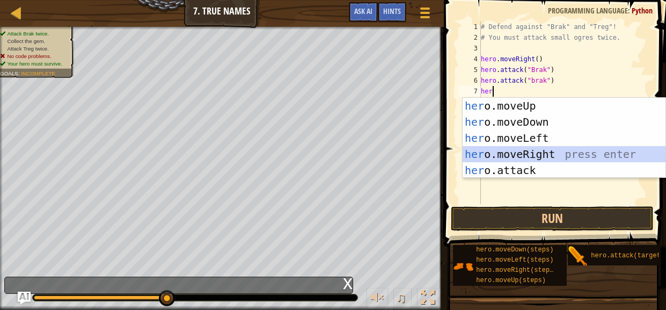
click at [605, 149] on div "her o.moveUp press enter her o.moveDown press enter her o.moveLeft press enter …" at bounding box center [564, 154] width 203 height 113
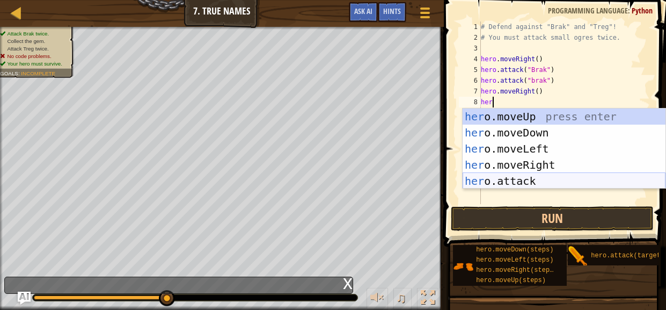
click at [534, 178] on div "her o.moveUp press enter her o.moveDown press enter her o.moveLeft press enter …" at bounding box center [564, 164] width 203 height 113
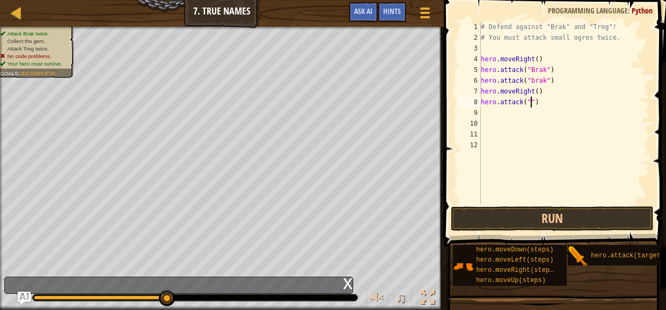
scroll to position [5, 5]
type textarea "hero.attack("Treg")"
drag, startPoint x: 552, startPoint y: 103, endPoint x: 478, endPoint y: 103, distance: 74.1
click at [478, 103] on div "hero.attack("Treg") 1 2 3 4 5 6 7 8 9 10 11 12 # Defend against "Brak" and "Tre…" at bounding box center [553, 112] width 193 height 183
drag, startPoint x: 561, startPoint y: 102, endPoint x: 479, endPoint y: 101, distance: 82.2
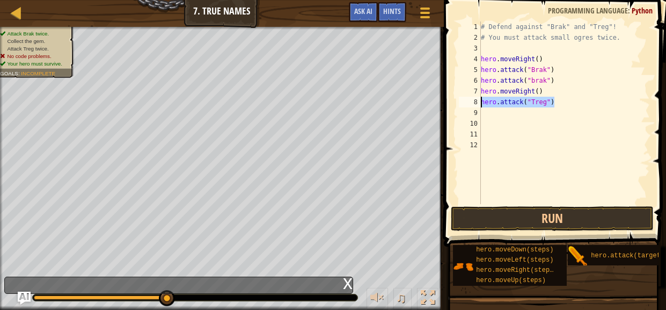
click at [479, 101] on div "hero.attack("Treg") 1 2 3 4 5 6 7 8 9 10 11 12 # Defend against "Brak" and "Tre…" at bounding box center [553, 112] width 193 height 183
click at [488, 110] on div "# Defend against "Brak" and "Treg"! # You must attack small ogres twice. hero .…" at bounding box center [564, 123] width 171 height 204
paste textarea "hero.attack("Treg")"
type textarea "hero.attack("Treg")"
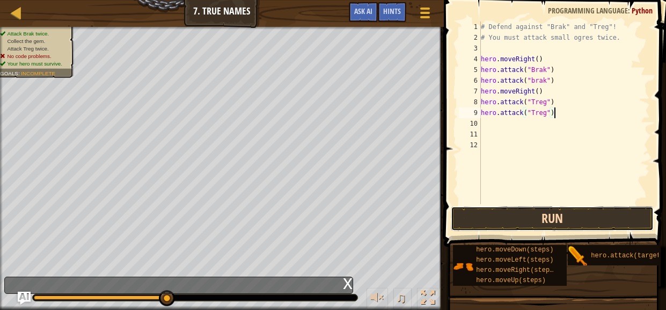
click at [513, 221] on button "Run" at bounding box center [553, 218] width 204 height 25
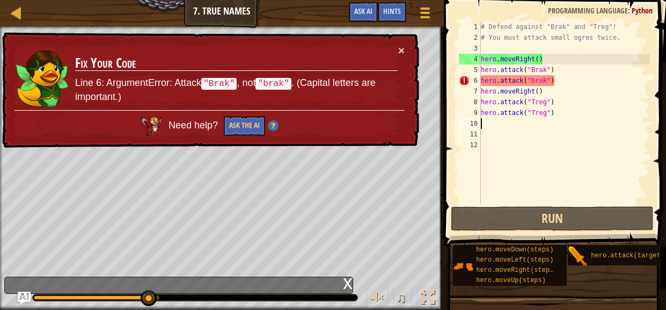
click at [494, 120] on div "# Defend against "Brak" and "Treg"! # You must attack small ogres twice. hero .…" at bounding box center [564, 123] width 171 height 204
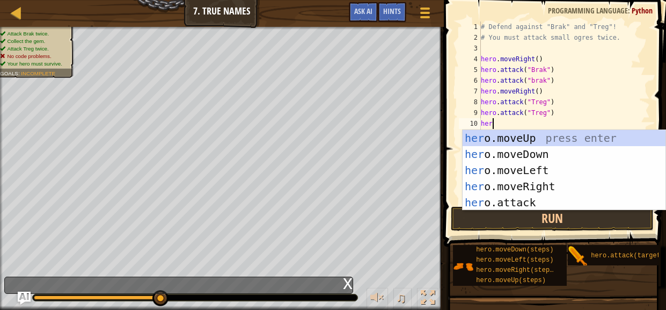
type textarea "hero"
click at [558, 187] on div "hero .moveUp press enter hero .moveDown press enter hero .moveLeft press enter …" at bounding box center [564, 186] width 203 height 113
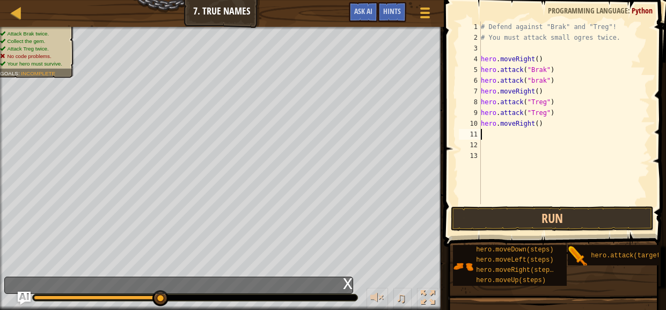
scroll to position [5, 0]
click at [549, 227] on button "Run" at bounding box center [553, 218] width 204 height 25
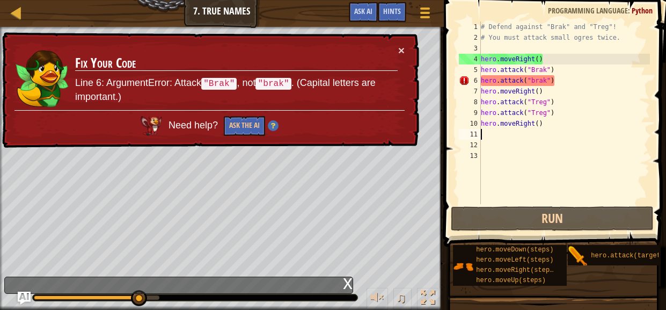
click at [541, 120] on div "# Defend against "Brak" and "Treg"! # You must attack small ogres twice. hero .…" at bounding box center [564, 123] width 171 height 204
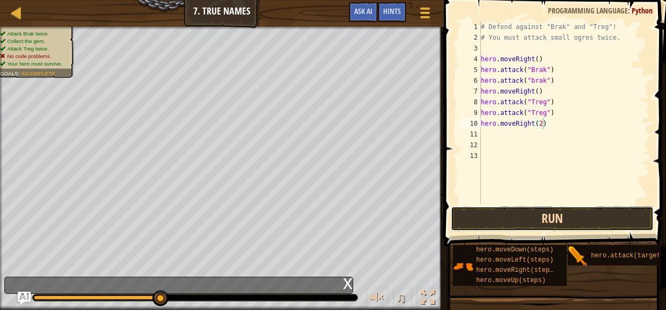
click at [534, 210] on button "Run" at bounding box center [553, 218] width 204 height 25
click at [579, 213] on button "Run" at bounding box center [553, 218] width 204 height 25
click at [551, 217] on button "Run" at bounding box center [553, 218] width 204 height 25
click at [563, 69] on div "# Defend against "Brak" and "Treg"! # You must attack small ogres twice. hero .…" at bounding box center [564, 123] width 171 height 204
type textarea "hero.attack("Brak")"
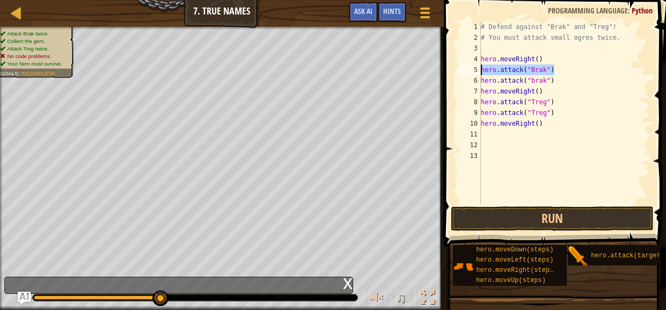
drag, startPoint x: 556, startPoint y: 68, endPoint x: 482, endPoint y: 69, distance: 74.1
click at [482, 69] on div "# Defend against "Brak" and "Treg"! # You must attack small ogres twice. hero .…" at bounding box center [564, 123] width 171 height 204
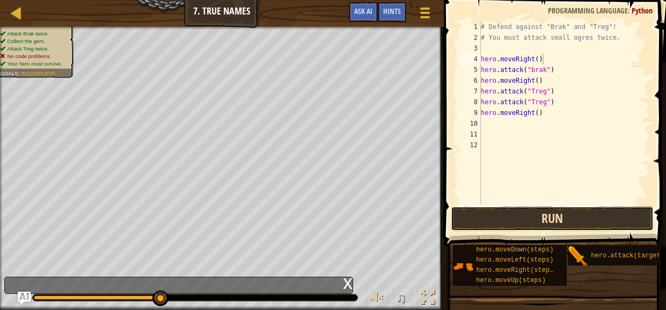
click at [510, 219] on button "Run" at bounding box center [553, 218] width 204 height 25
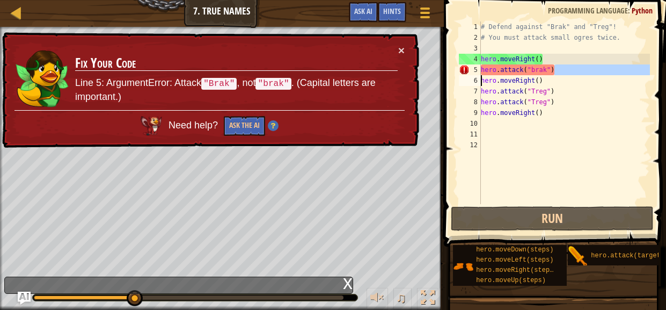
drag, startPoint x: 560, startPoint y: 70, endPoint x: 481, endPoint y: 73, distance: 79.0
click at [481, 73] on div "# Defend against "Brak" and "Treg"! # You must attack small ogres twice. hero .…" at bounding box center [564, 123] width 171 height 204
type textarea "hero.attack("brak")"
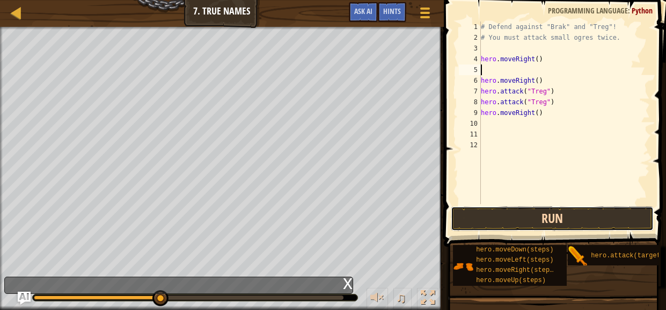
click at [516, 222] on button "Run" at bounding box center [553, 218] width 204 height 25
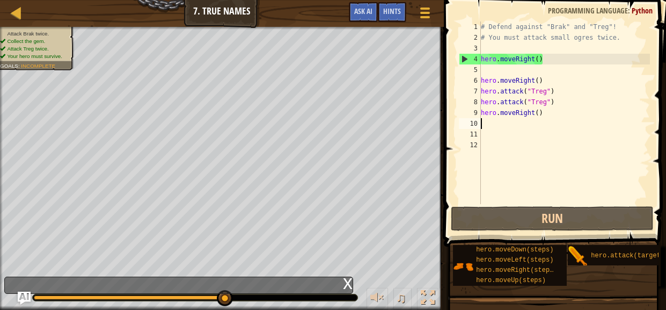
click at [503, 126] on div "# Defend against "Brak" and "Treg"! # You must attack small ogres twice. hero .…" at bounding box center [564, 123] width 171 height 204
click at [488, 74] on div "# Defend against "Brak" and "Treg"! # You must attack small ogres twice. hero .…" at bounding box center [564, 123] width 171 height 204
type textarea "hero.moveRight()"
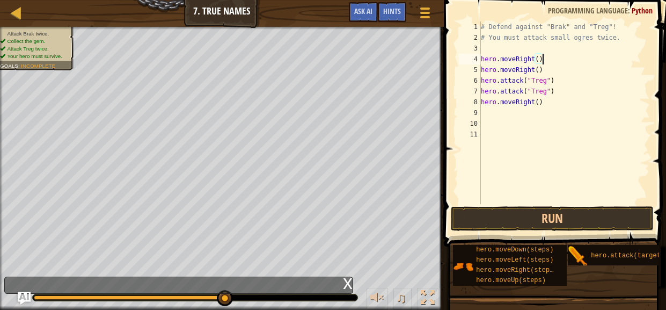
click at [491, 117] on div "# Defend against "Brak" and "Treg"! # You must attack small ogres twice. hero .…" at bounding box center [564, 123] width 171 height 204
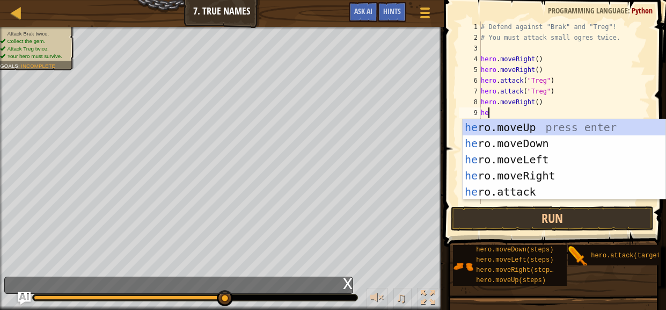
type textarea "her"
click at [494, 137] on div "her o.moveUp press enter her o.moveDown press enter her o.moveLeft press enter …" at bounding box center [564, 175] width 203 height 113
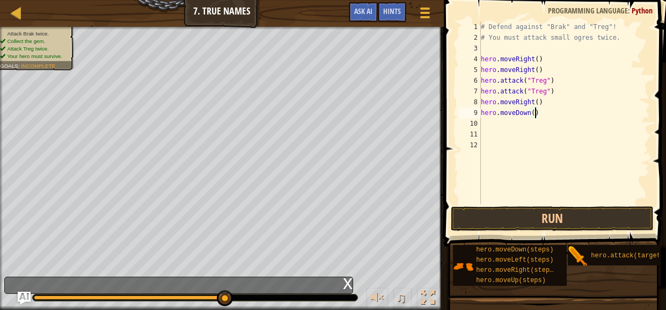
click at [536, 113] on div "# Defend against "Brak" and "Treg"! # You must attack small ogres twice. hero .…" at bounding box center [564, 123] width 171 height 204
click at [491, 226] on button "Run" at bounding box center [553, 218] width 204 height 25
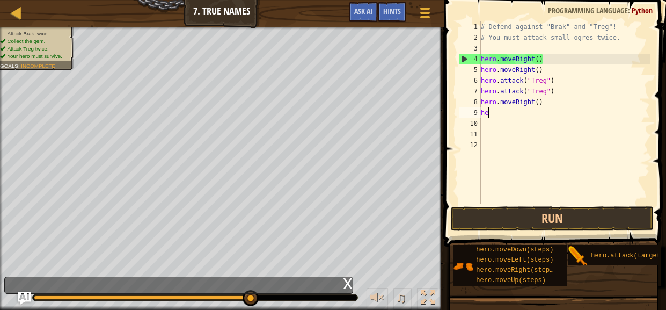
type textarea "h"
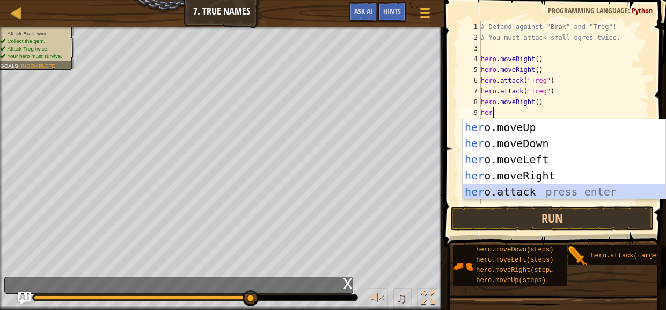
click at [540, 187] on div "her o.moveUp press enter her o.moveDown press enter her o.moveLeft press enter …" at bounding box center [564, 175] width 203 height 113
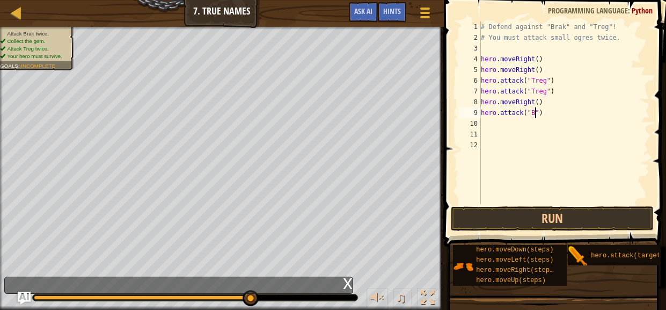
scroll to position [5, 5]
type textarea "hero.attack("Brek")"
drag, startPoint x: 563, startPoint y: 109, endPoint x: 479, endPoint y: 115, distance: 84.0
click at [479, 115] on div "hero.attack("Brek") 1 2 3 4 5 6 7 8 9 10 11 12 # Defend against "Brak" and "Tre…" at bounding box center [553, 112] width 193 height 183
click at [488, 123] on div "# Defend against "Brak" and "Treg"! # You must attack small ogres twice. hero .…" at bounding box center [564, 123] width 171 height 204
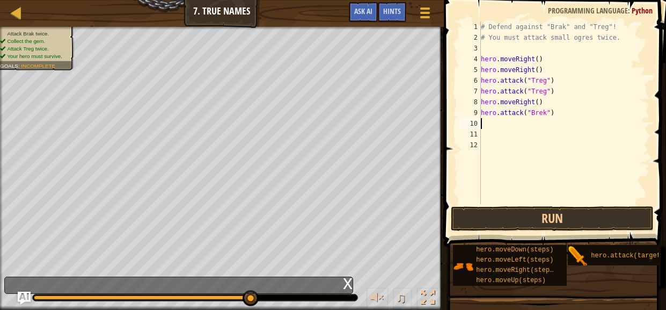
scroll to position [5, 0]
paste textarea "hero.attack("Brek")"
type textarea "hero.attack("Brek")"
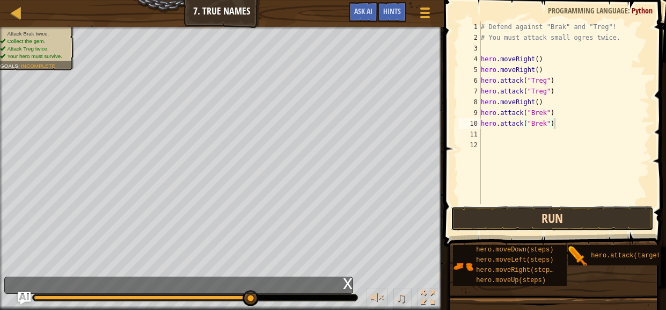
click at [517, 218] on button "Run" at bounding box center [553, 218] width 204 height 25
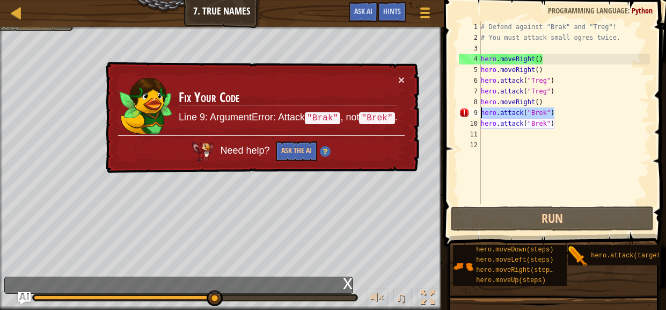
drag, startPoint x: 555, startPoint y: 112, endPoint x: 482, endPoint y: 111, distance: 72.5
click at [482, 111] on div "# Defend against "Brak" and "Treg"! # You must attack small ogres twice. hero .…" at bounding box center [564, 123] width 171 height 204
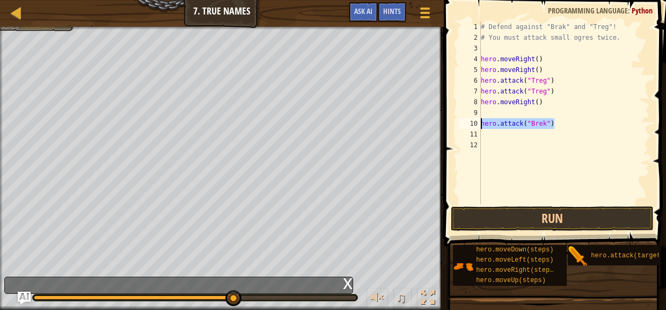
drag, startPoint x: 567, startPoint y: 123, endPoint x: 475, endPoint y: 126, distance: 91.9
click at [475, 126] on div "1 2 3 4 5 6 7 8 9 10 11 12 # Defend against "Brak" and "Treg"! # You must attac…" at bounding box center [553, 112] width 193 height 183
type textarea "hero.attack("Brek")"
click at [502, 108] on div "# Defend against "Brak" and "Treg"! # You must attack small ogres twice. hero .…" at bounding box center [564, 123] width 171 height 204
